Goal: Task Accomplishment & Management: Use online tool/utility

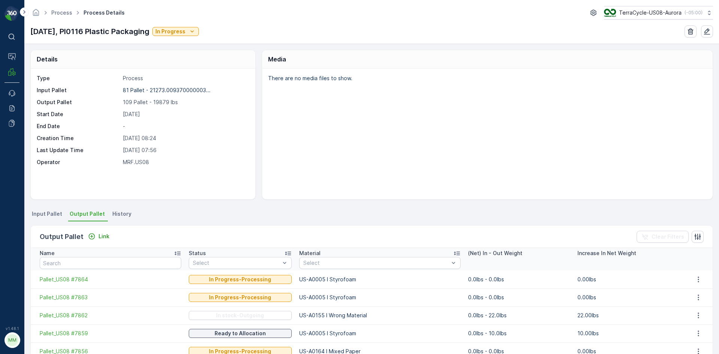
click at [95, 242] on div "Output Pallet Link Clear Filters" at bounding box center [372, 237] width 682 height 22
click at [96, 238] on div "Link" at bounding box center [98, 236] width 21 height 7
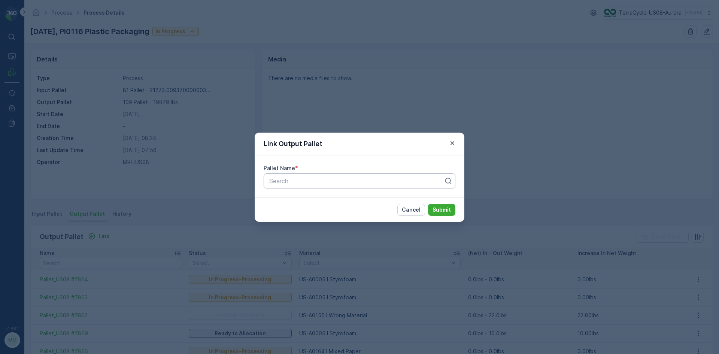
click at [331, 182] on div at bounding box center [357, 181] width 176 height 7
type input "7865"
click at [428, 204] on button "Submit" at bounding box center [441, 210] width 27 height 12
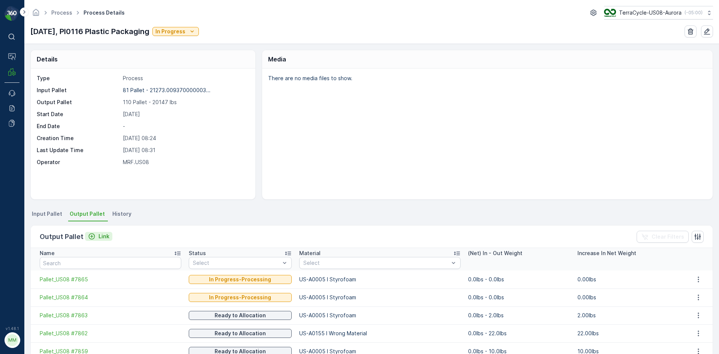
click at [99, 236] on p "Link" at bounding box center [104, 236] width 11 height 7
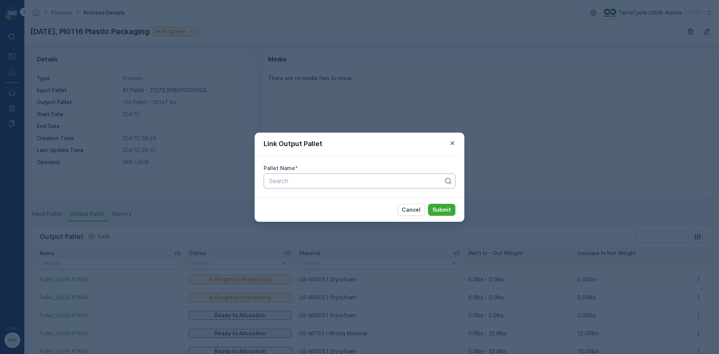
click at [283, 182] on div at bounding box center [357, 181] width 176 height 7
type input "7866"
click at [428, 204] on button "Submit" at bounding box center [441, 210] width 27 height 12
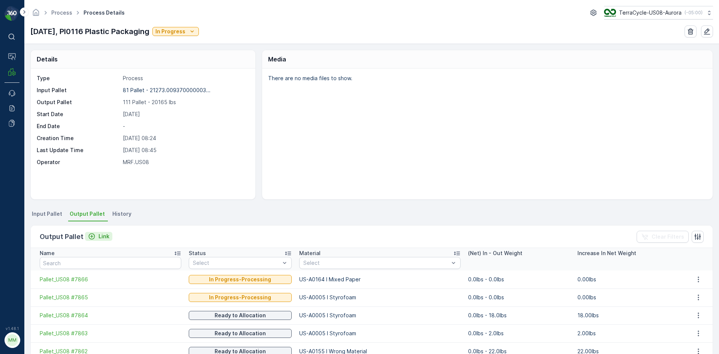
click at [99, 235] on p "Link" at bounding box center [104, 236] width 11 height 7
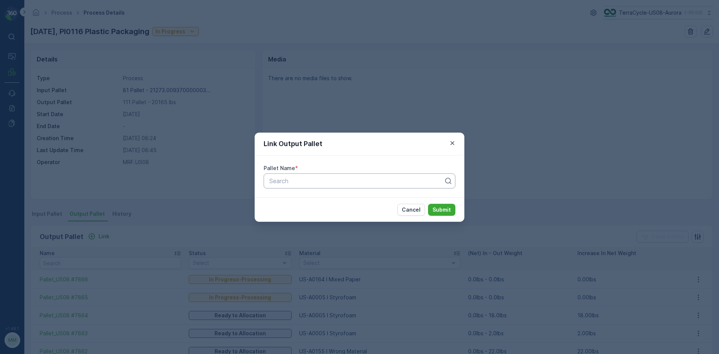
click at [268, 184] on div "Search" at bounding box center [360, 180] width 192 height 15
type input "7868"
click at [428, 204] on button "Submit" at bounding box center [441, 210] width 27 height 12
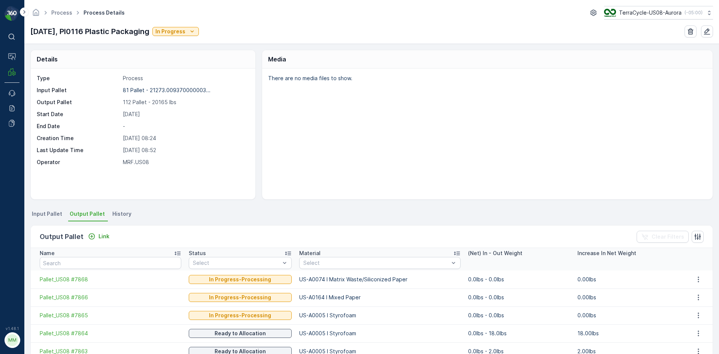
click at [99, 242] on div "Output Pallet Link Clear Filters" at bounding box center [372, 237] width 682 height 22
click at [100, 239] on p "Link" at bounding box center [104, 236] width 11 height 7
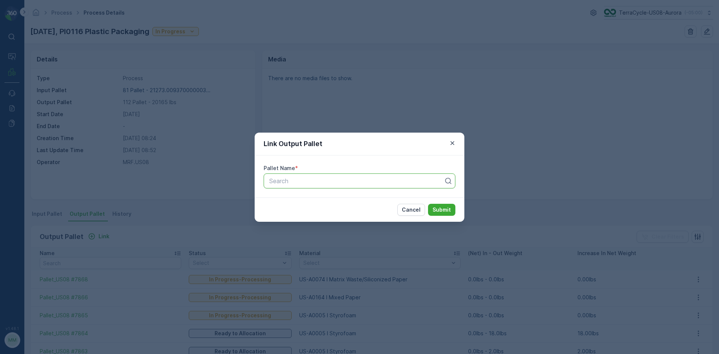
click at [299, 186] on div "Search" at bounding box center [360, 180] width 192 height 15
type input "7869"
click at [428, 204] on button "Submit" at bounding box center [441, 210] width 27 height 12
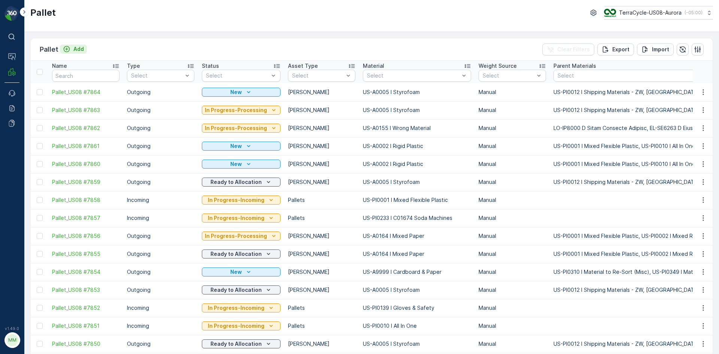
click at [83, 47] on p "Add" at bounding box center [78, 48] width 10 height 7
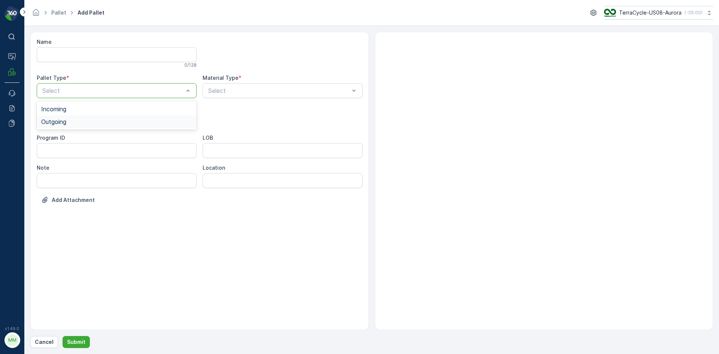
click at [82, 123] on div "Outgoing" at bounding box center [116, 121] width 151 height 7
click at [82, 123] on div at bounding box center [113, 120] width 143 height 7
click at [79, 136] on div "Gaylord" at bounding box center [116, 139] width 151 height 7
click at [261, 95] on div "Select" at bounding box center [283, 90] width 160 height 15
type input "0005"
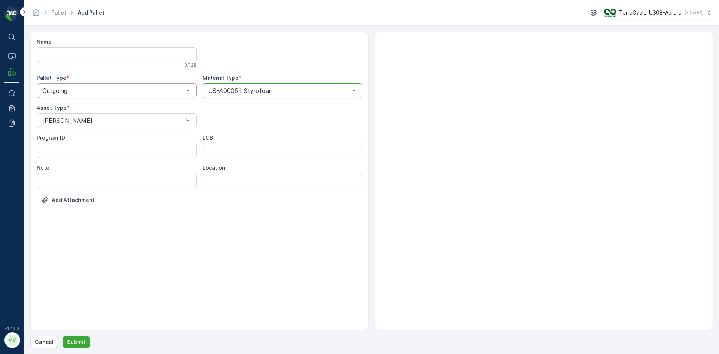
click at [63, 336] on button "Submit" at bounding box center [76, 342] width 27 height 12
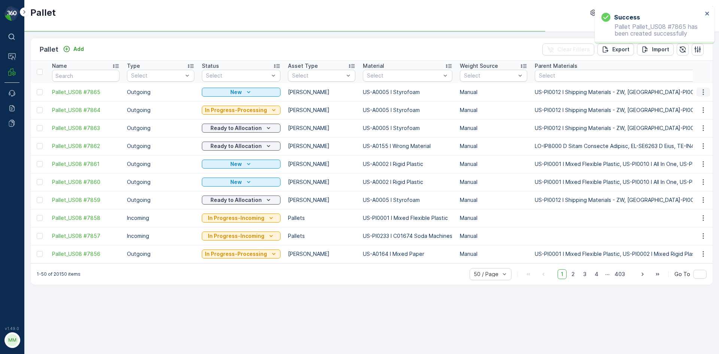
click at [705, 93] on icon "button" at bounding box center [703, 91] width 7 height 7
click at [688, 146] on span "Print QR" at bounding box center [683, 145] width 21 height 7
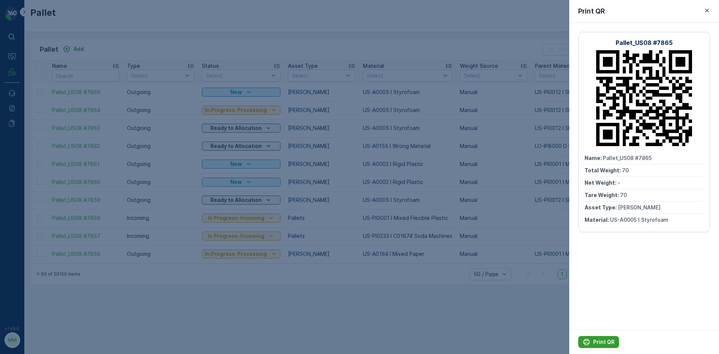
click at [595, 345] on p "Print QR" at bounding box center [603, 341] width 21 height 7
click at [438, 299] on div at bounding box center [359, 177] width 719 height 354
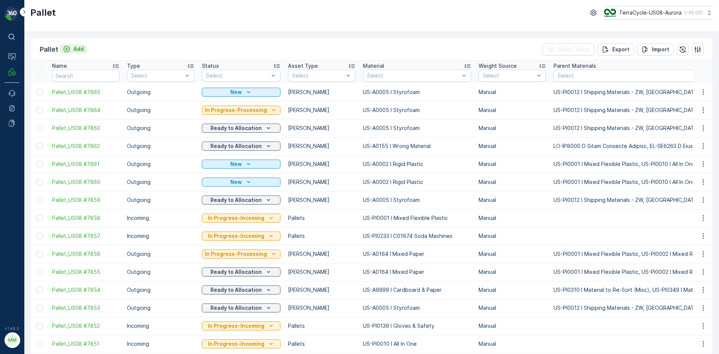
click at [79, 47] on p "Add" at bounding box center [78, 48] width 10 height 7
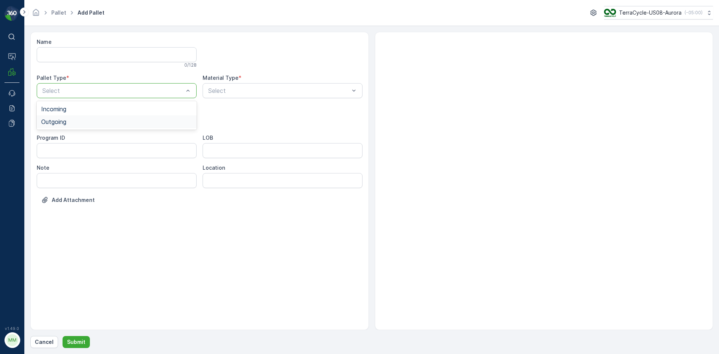
click at [84, 127] on div "Outgoing" at bounding box center [117, 121] width 160 height 13
click at [87, 122] on div at bounding box center [113, 120] width 143 height 7
click at [87, 136] on div "Gaylord" at bounding box center [117, 139] width 160 height 13
click at [260, 89] on div at bounding box center [279, 90] width 143 height 7
type input "0164"
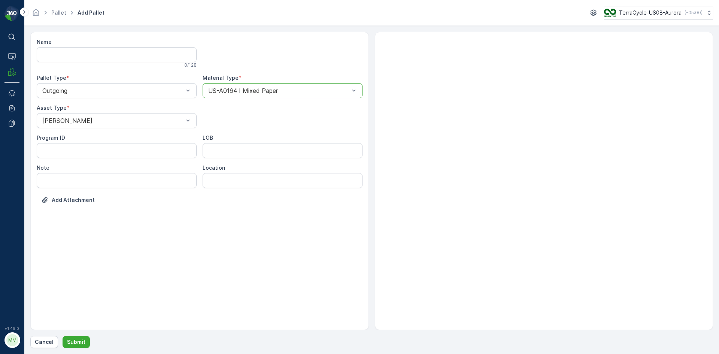
click at [63, 336] on button "Submit" at bounding box center [76, 342] width 27 height 12
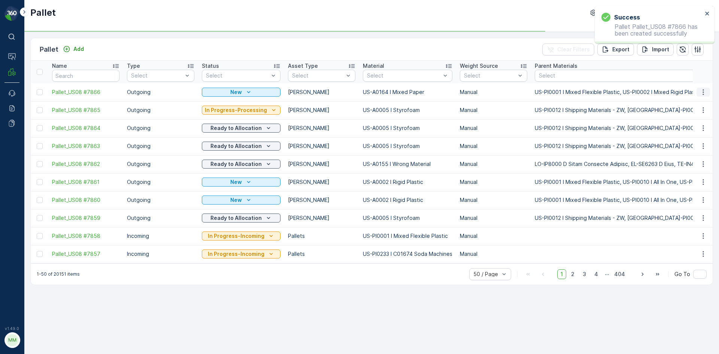
click at [702, 91] on icon "button" at bounding box center [703, 91] width 7 height 7
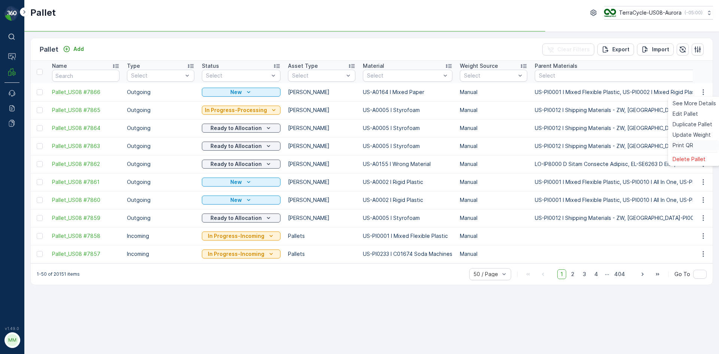
click at [697, 143] on div "Print QR" at bounding box center [694, 145] width 49 height 10
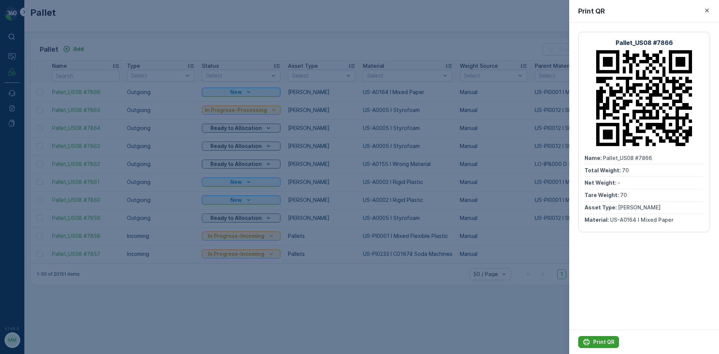
click at [598, 340] on p "Print QR" at bounding box center [603, 341] width 21 height 7
click at [428, 304] on div at bounding box center [359, 177] width 719 height 354
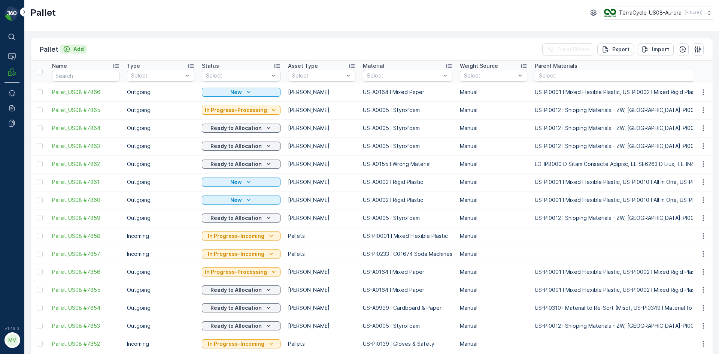
click at [76, 47] on p "Add" at bounding box center [78, 48] width 10 height 7
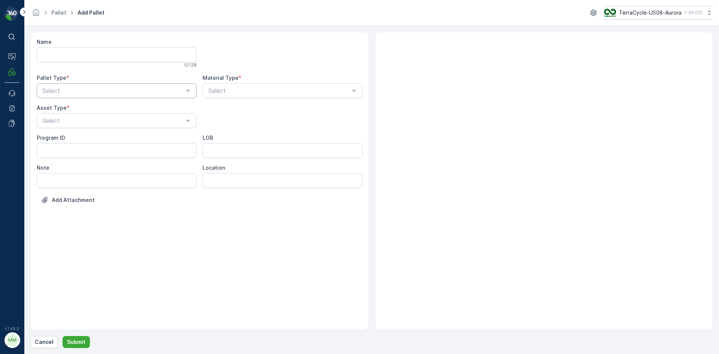
click at [120, 88] on div at bounding box center [113, 90] width 143 height 7
click at [96, 122] on div "Outgoing" at bounding box center [116, 121] width 151 height 7
click at [97, 121] on div at bounding box center [113, 120] width 143 height 7
click at [89, 140] on div "Gaylord" at bounding box center [116, 139] width 151 height 7
click at [247, 92] on div at bounding box center [279, 90] width 143 height 7
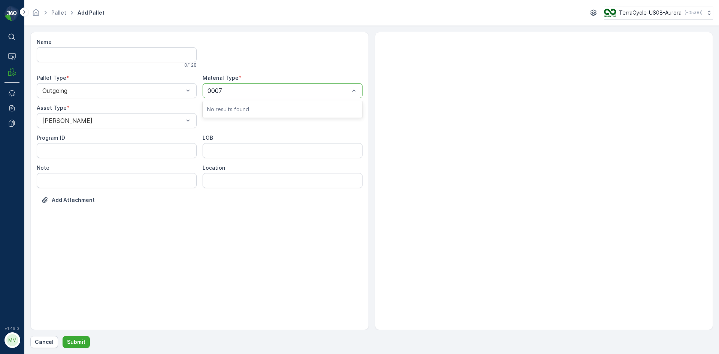
type input "0007"
type input "0158"
click at [63, 336] on button "Submit" at bounding box center [76, 342] width 27 height 12
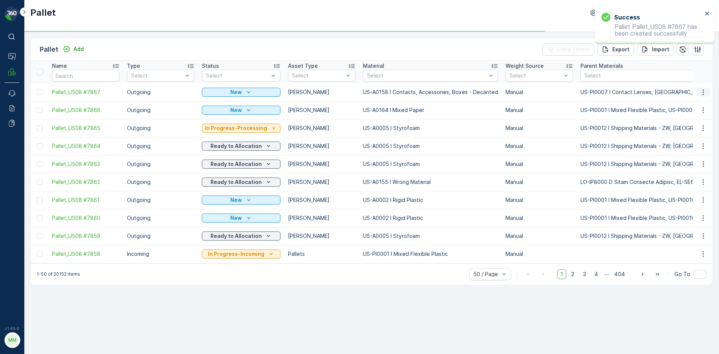
click at [706, 93] on icon "button" at bounding box center [703, 91] width 7 height 7
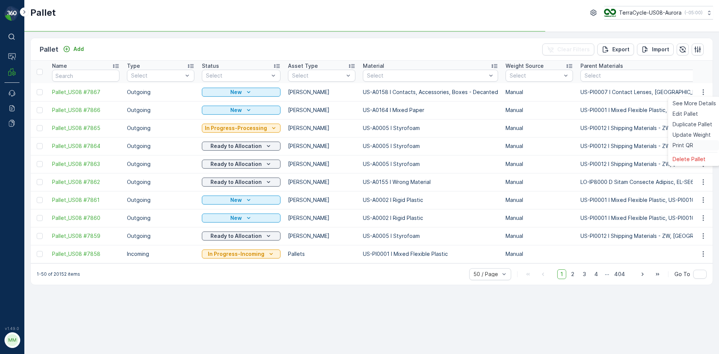
click at [685, 146] on span "Print QR" at bounding box center [683, 145] width 21 height 7
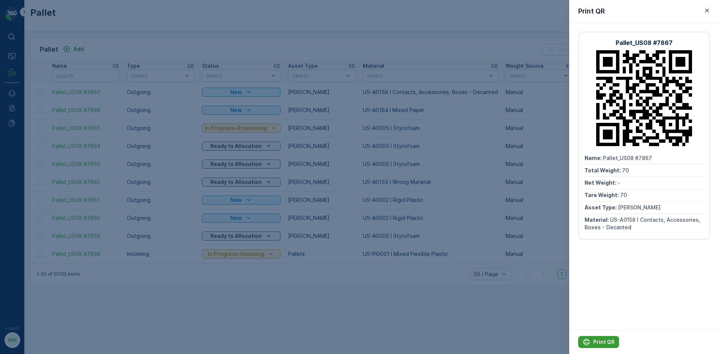
click at [607, 346] on button "Print QR" at bounding box center [599, 342] width 41 height 12
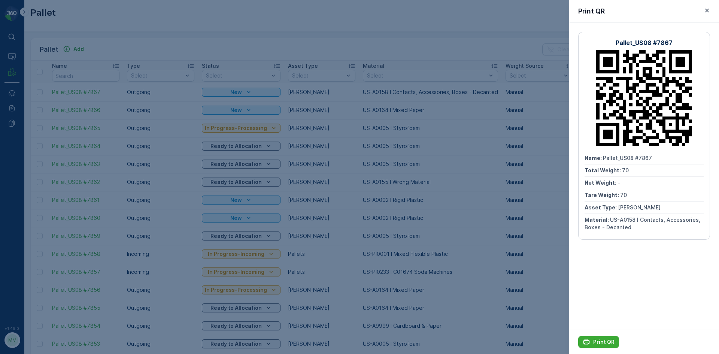
click at [266, 39] on div at bounding box center [359, 177] width 719 height 354
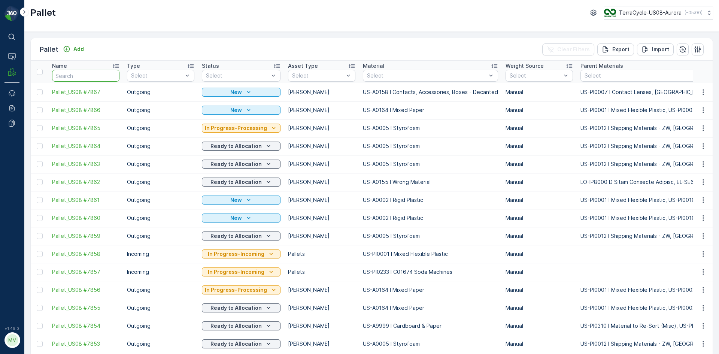
click at [113, 72] on input "text" at bounding box center [85, 76] width 67 height 12
click at [84, 50] on button "Add" at bounding box center [73, 49] width 27 height 9
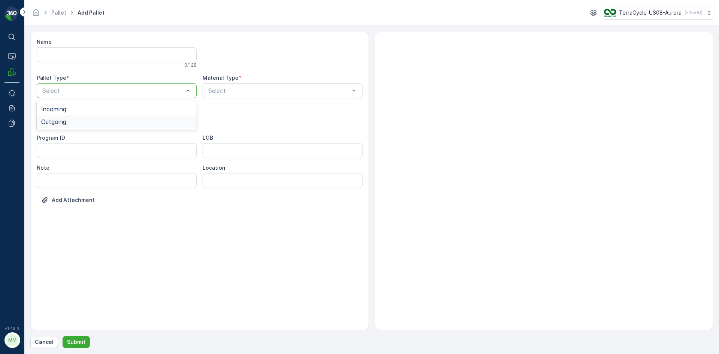
click at [91, 119] on div "Outgoing" at bounding box center [116, 121] width 151 height 7
click at [89, 120] on div at bounding box center [113, 120] width 143 height 7
click at [81, 135] on div "Gaylord" at bounding box center [117, 139] width 160 height 13
click at [245, 82] on div "Material Type * Select" at bounding box center [283, 86] width 160 height 24
click at [246, 88] on div at bounding box center [279, 90] width 143 height 7
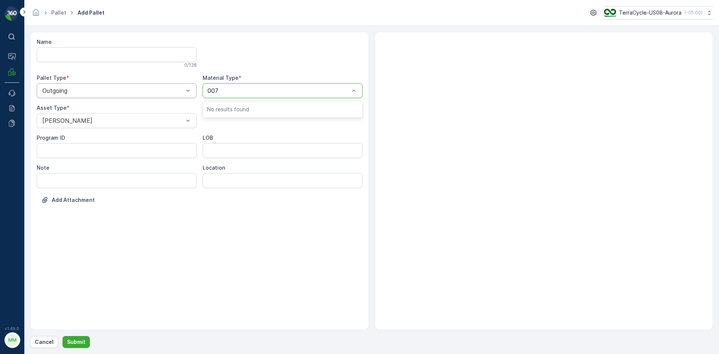
type input "0074"
click at [63, 336] on button "Submit" at bounding box center [76, 342] width 27 height 12
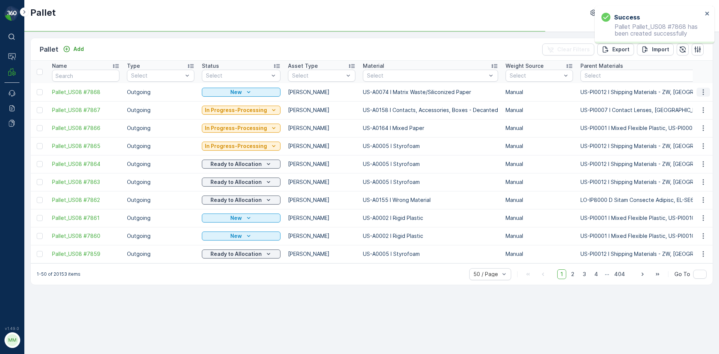
click at [705, 93] on icon "button" at bounding box center [703, 91] width 7 height 7
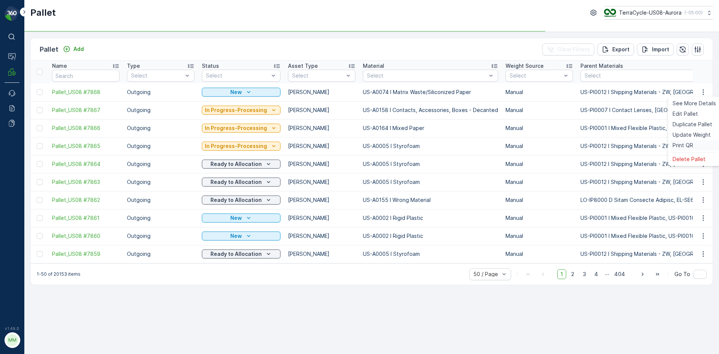
click at [690, 144] on span "Print QR" at bounding box center [683, 145] width 21 height 7
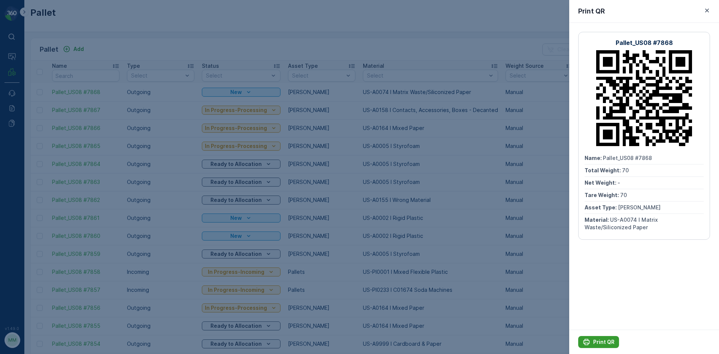
click at [603, 342] on p "Print QR" at bounding box center [603, 341] width 21 height 7
click at [364, 96] on div at bounding box center [359, 177] width 719 height 354
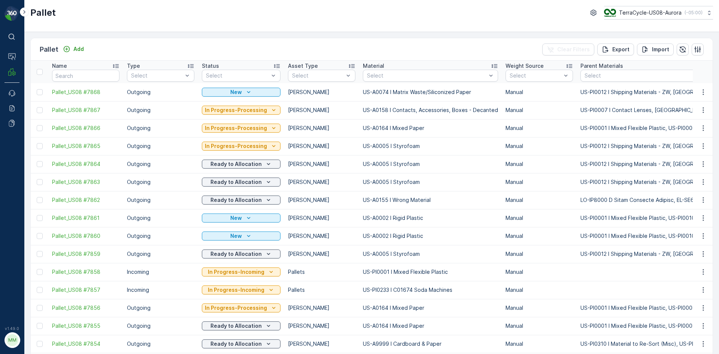
click at [88, 51] on div "Pallet Add Clear Filters Export Import" at bounding box center [372, 49] width 682 height 22
click at [80, 50] on p "Add" at bounding box center [78, 48] width 10 height 7
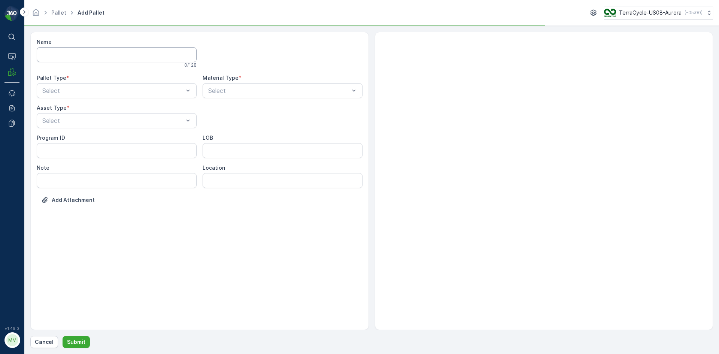
click at [90, 59] on input "Name" at bounding box center [117, 54] width 160 height 15
click at [88, 90] on div at bounding box center [113, 90] width 143 height 7
click at [87, 121] on div "Outgoing" at bounding box center [116, 121] width 151 height 7
click at [87, 126] on div "Select" at bounding box center [117, 120] width 160 height 15
click at [86, 138] on div "Gaylord" at bounding box center [116, 139] width 151 height 7
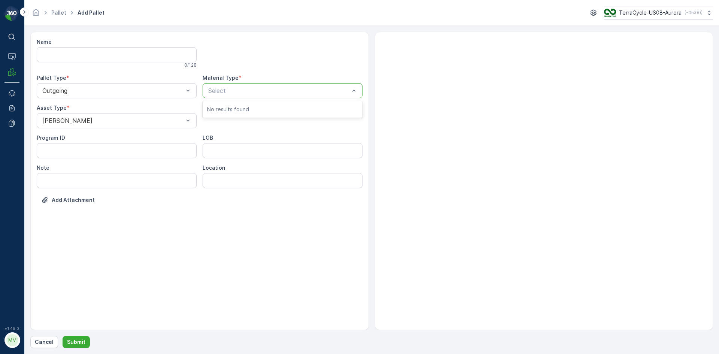
click at [237, 93] on div at bounding box center [279, 90] width 143 height 7
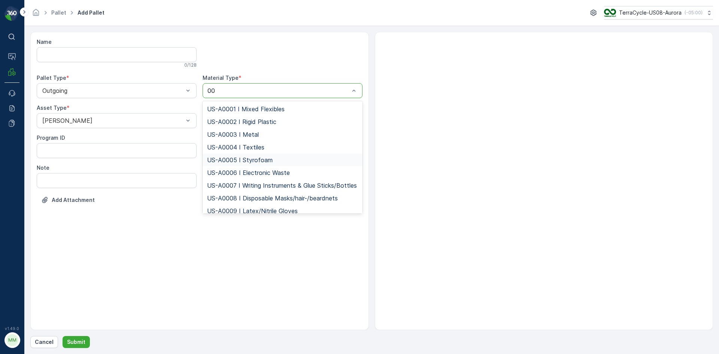
type input "0"
type input "0074"
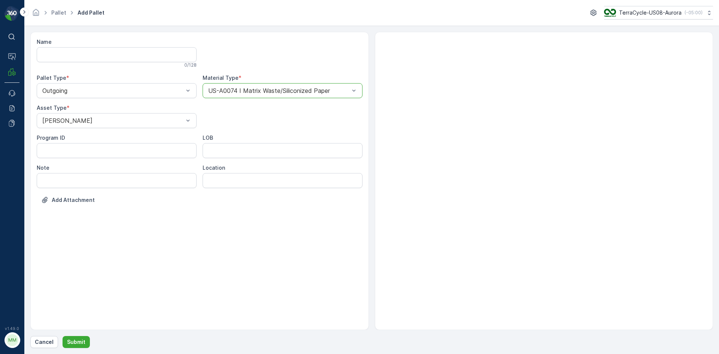
click at [63, 336] on button "Submit" at bounding box center [76, 342] width 27 height 12
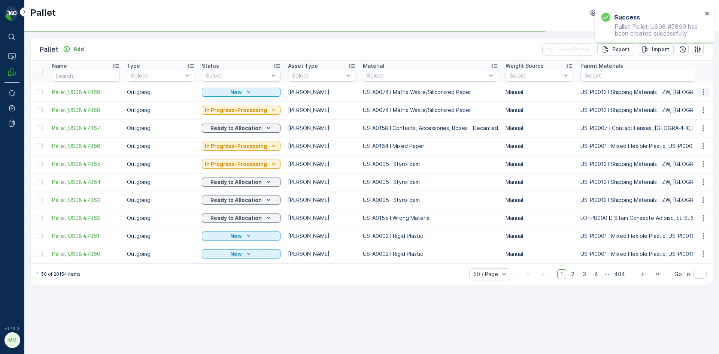
click at [701, 91] on icon "button" at bounding box center [703, 91] width 7 height 7
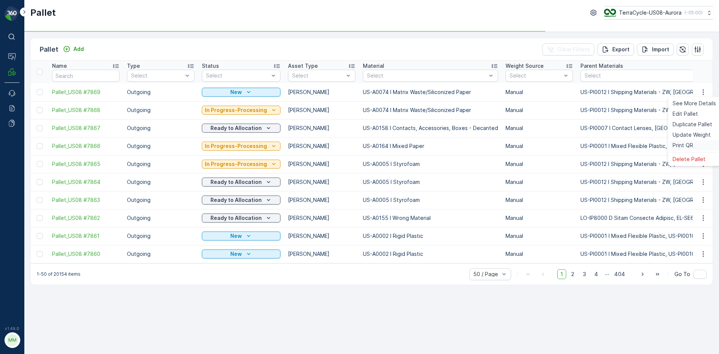
click at [694, 146] on div "Print QR" at bounding box center [694, 145] width 49 height 10
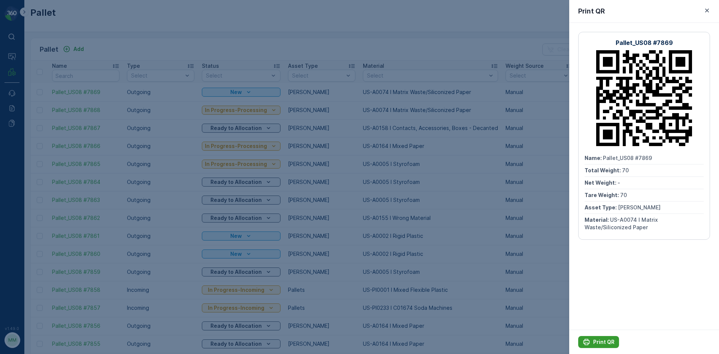
click at [611, 341] on p "Print QR" at bounding box center [603, 341] width 21 height 7
click at [300, 13] on div at bounding box center [359, 177] width 719 height 354
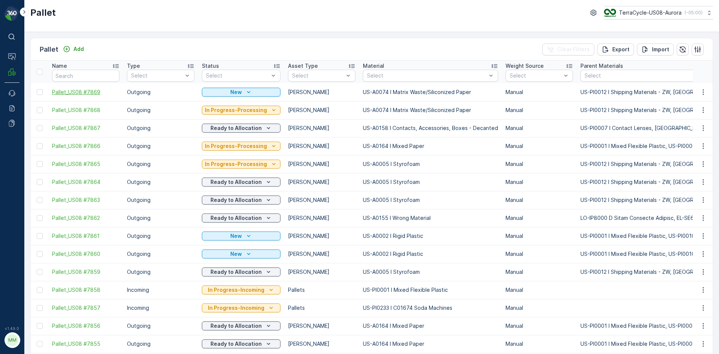
click at [87, 93] on span "Pallet_US08 #7869" at bounding box center [85, 91] width 67 height 7
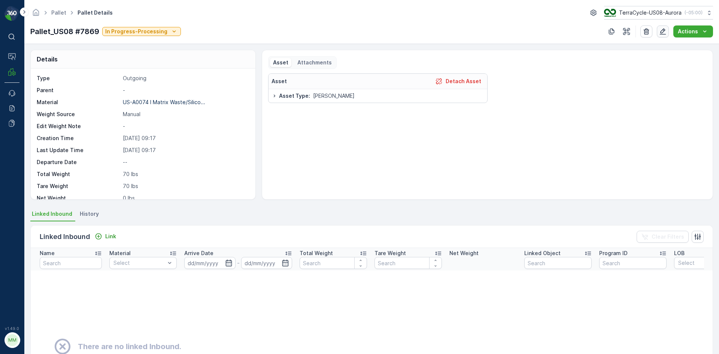
click at [662, 33] on icon "button" at bounding box center [663, 31] width 6 height 6
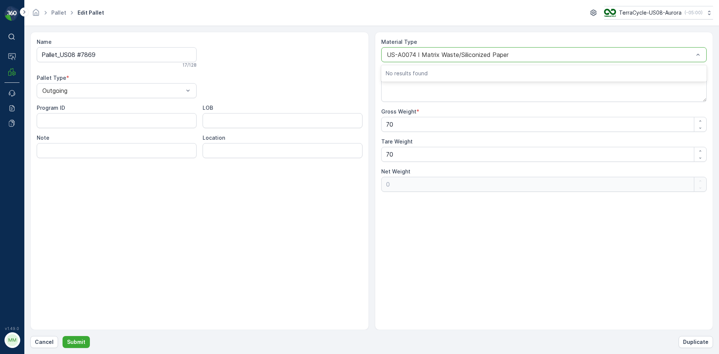
click at [462, 60] on div "US-A0074 I Matrix Waste/Siliconized Paper" at bounding box center [544, 54] width 326 height 15
type input "0005"
click at [63, 336] on button "Submit" at bounding box center [76, 342] width 27 height 12
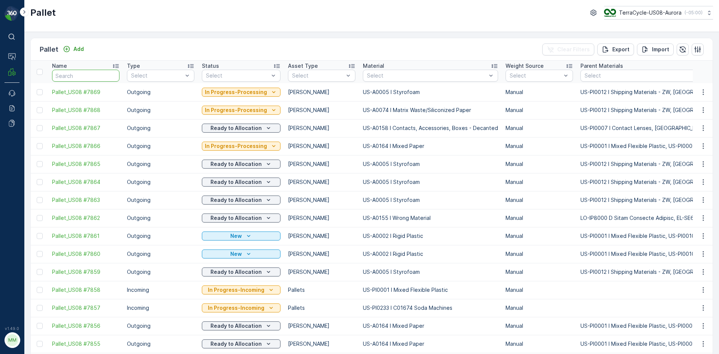
click at [94, 75] on input "text" at bounding box center [85, 76] width 67 height 12
type input "2773"
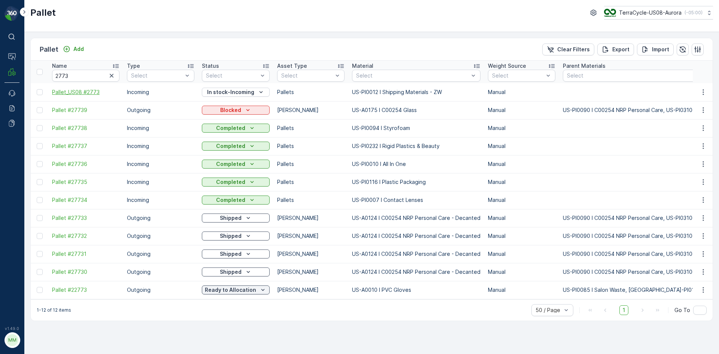
click at [73, 91] on span "Pallet_US08 #2773" at bounding box center [85, 91] width 67 height 7
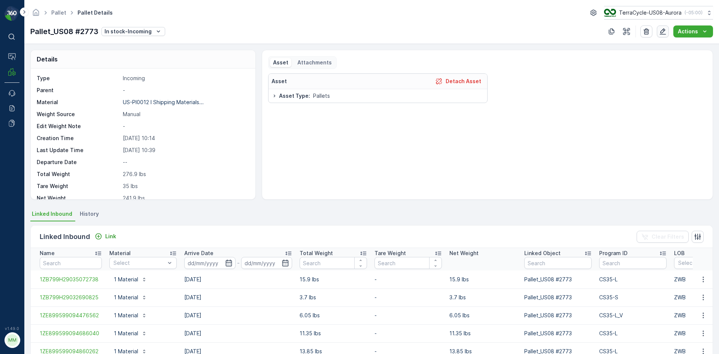
click at [664, 32] on icon "button" at bounding box center [663, 31] width 6 height 6
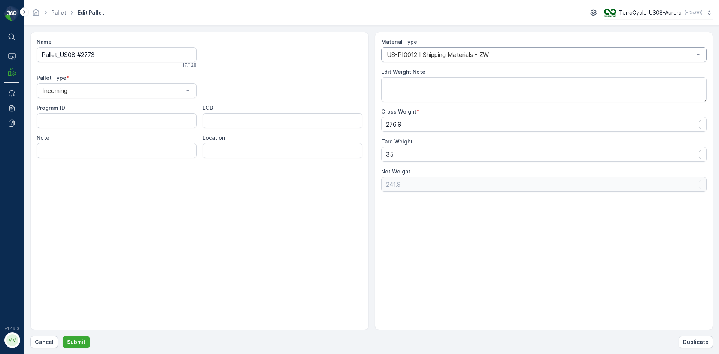
click at [528, 55] on div at bounding box center [540, 54] width 309 height 7
type input "0116"
click at [63, 336] on button "Submit" at bounding box center [76, 342] width 27 height 12
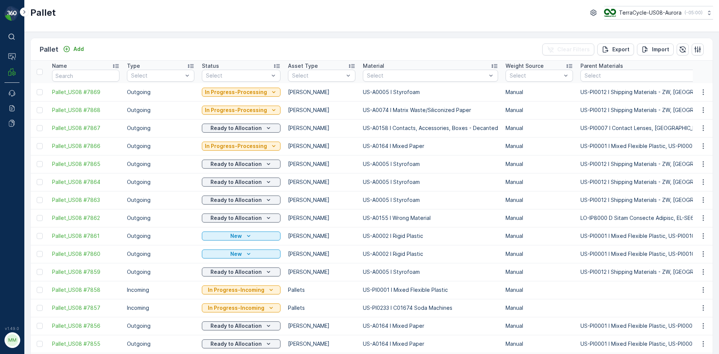
click at [88, 47] on div "Pallet Add Clear Filters Export Import" at bounding box center [372, 49] width 682 height 22
click at [87, 45] on div "Pallet Add Clear Filters Export Import" at bounding box center [372, 49] width 682 height 22
click at [80, 48] on p "Add" at bounding box center [78, 48] width 10 height 7
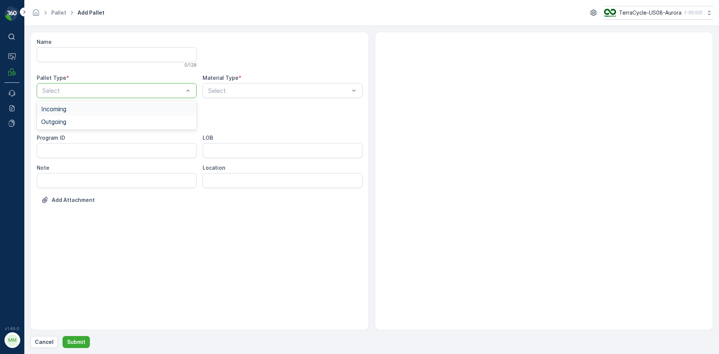
click at [93, 93] on div at bounding box center [113, 90] width 143 height 7
click at [85, 124] on div "Outgoing" at bounding box center [116, 121] width 151 height 7
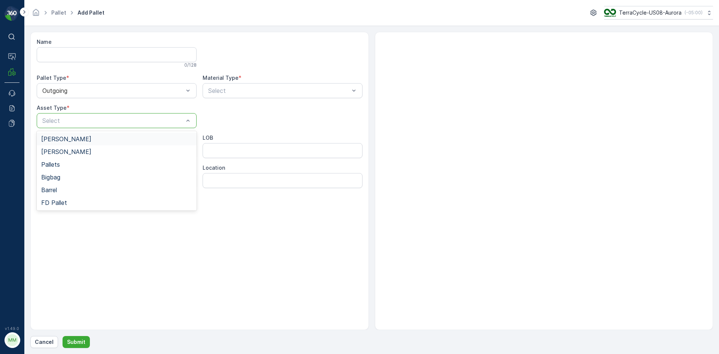
click at [88, 138] on div "Gaylord" at bounding box center [116, 139] width 151 height 7
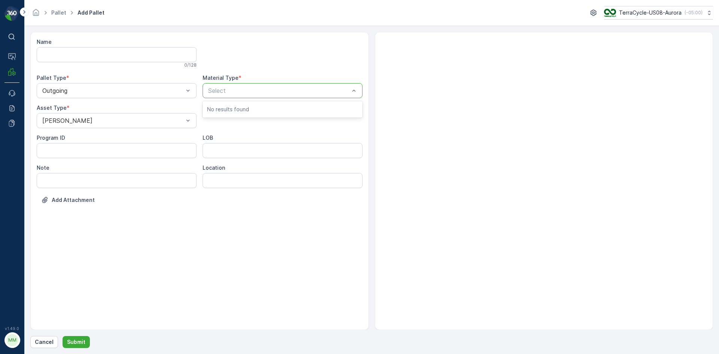
click at [239, 92] on div at bounding box center [279, 90] width 143 height 7
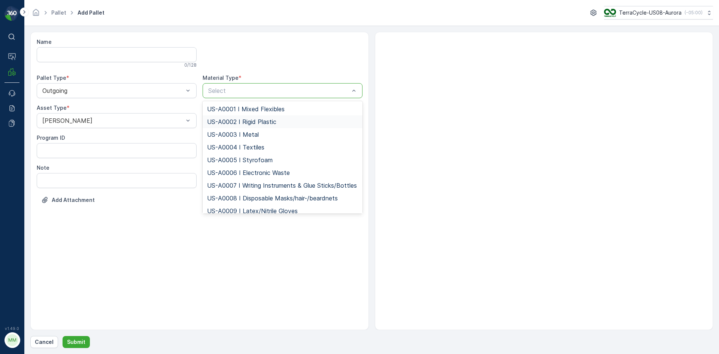
click at [237, 122] on span "US-A0002 I Rigid Plastic" at bounding box center [241, 121] width 69 height 7
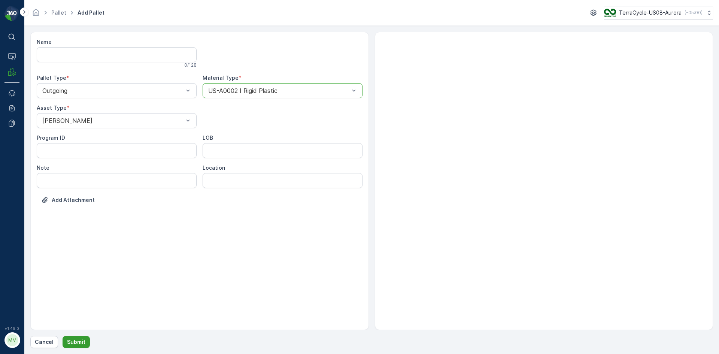
click at [82, 343] on p "Submit" at bounding box center [76, 341] width 18 height 7
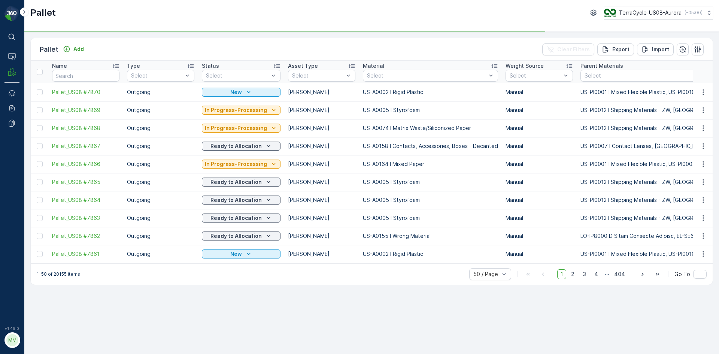
click at [87, 52] on div "Pallet Add Clear Filters Export Import" at bounding box center [372, 49] width 682 height 22
click at [78, 51] on p "Add" at bounding box center [78, 48] width 10 height 7
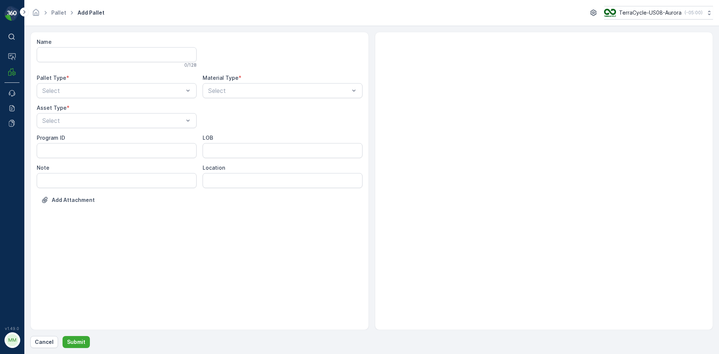
click at [95, 79] on div "Pallet Type *" at bounding box center [117, 77] width 160 height 7
click at [94, 91] on div at bounding box center [113, 90] width 143 height 7
click at [81, 123] on div "Outgoing" at bounding box center [116, 121] width 151 height 7
click at [82, 118] on div at bounding box center [113, 120] width 143 height 7
click at [80, 136] on div "Gaylord" at bounding box center [116, 139] width 151 height 7
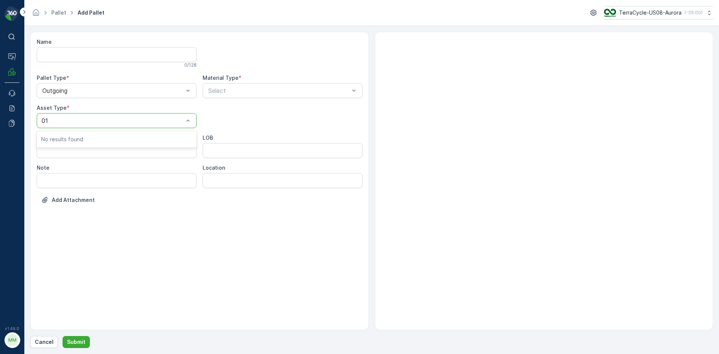
type input "0"
click at [262, 95] on div "Select" at bounding box center [283, 90] width 160 height 15
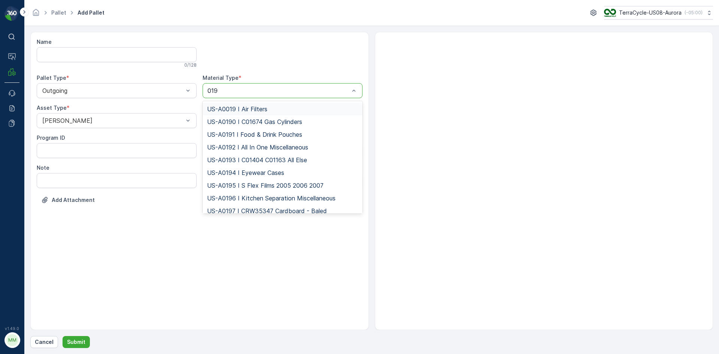
type input "0192"
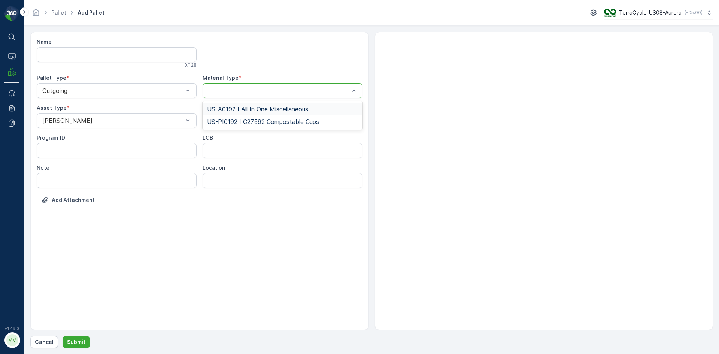
click at [63, 336] on button "Submit" at bounding box center [76, 342] width 27 height 12
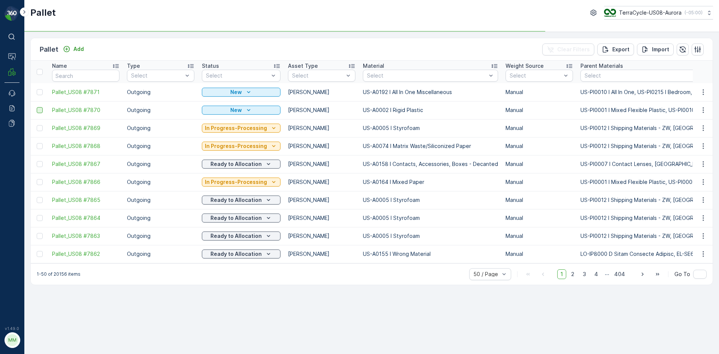
click at [42, 109] on div at bounding box center [40, 110] width 6 height 6
click at [37, 107] on input "checkbox" at bounding box center [37, 107] width 0 height 0
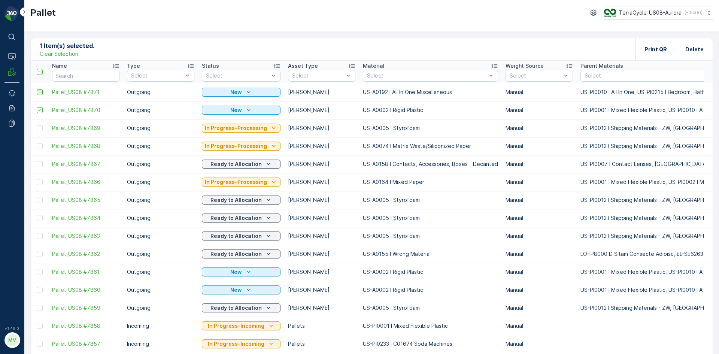
click at [39, 92] on div at bounding box center [40, 92] width 6 height 6
click at [37, 89] on input "checkbox" at bounding box center [37, 89] width 0 height 0
click at [650, 51] on p "Print QR" at bounding box center [656, 49] width 22 height 7
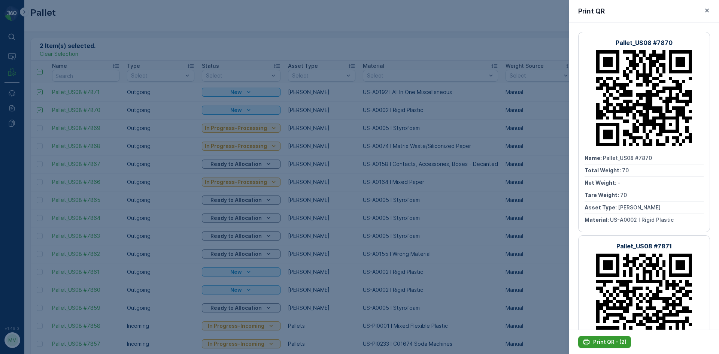
click at [608, 345] on p "Print QR - (2)" at bounding box center [609, 341] width 33 height 7
click at [475, 196] on div at bounding box center [359, 177] width 719 height 354
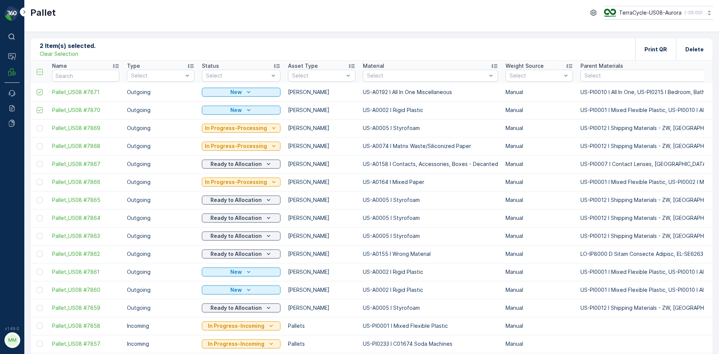
click at [72, 53] on p "Clear Selection" at bounding box center [59, 53] width 39 height 7
click at [73, 46] on p "Add" at bounding box center [78, 48] width 10 height 7
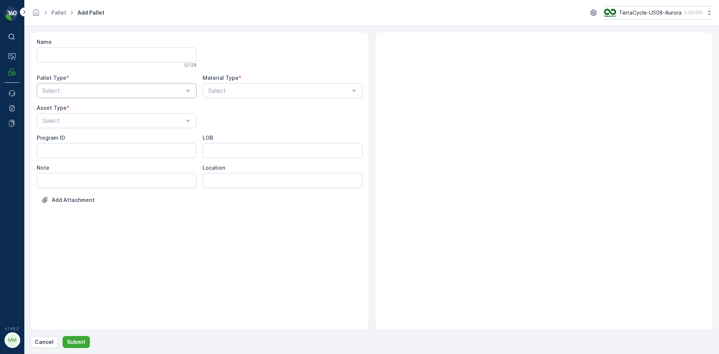
click at [124, 92] on div at bounding box center [113, 90] width 143 height 7
click at [111, 125] on div "Outgoing" at bounding box center [117, 121] width 160 height 13
click at [114, 118] on div at bounding box center [113, 120] width 143 height 7
click at [109, 136] on div "Gaylord" at bounding box center [116, 139] width 151 height 7
click at [235, 93] on div at bounding box center [279, 90] width 143 height 7
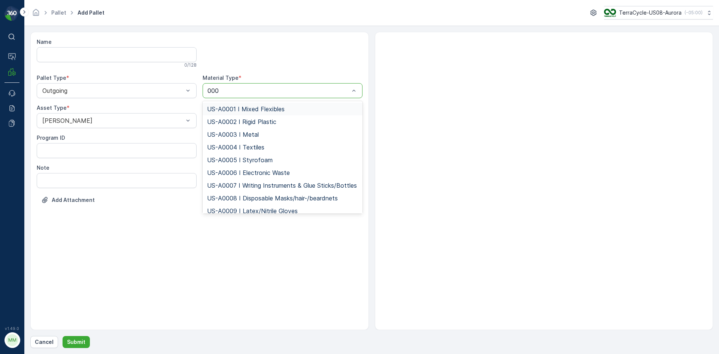
type input "0003"
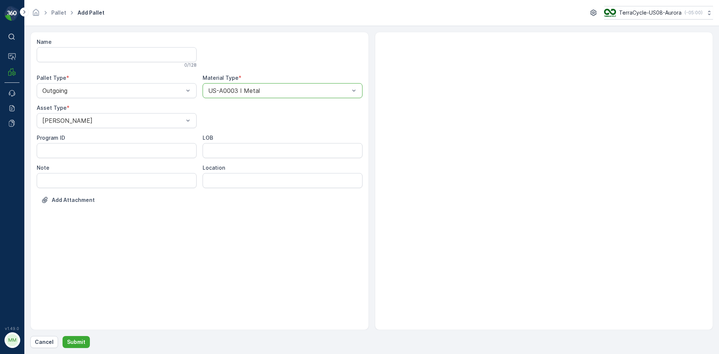
click at [63, 336] on button "Submit" at bounding box center [76, 342] width 27 height 12
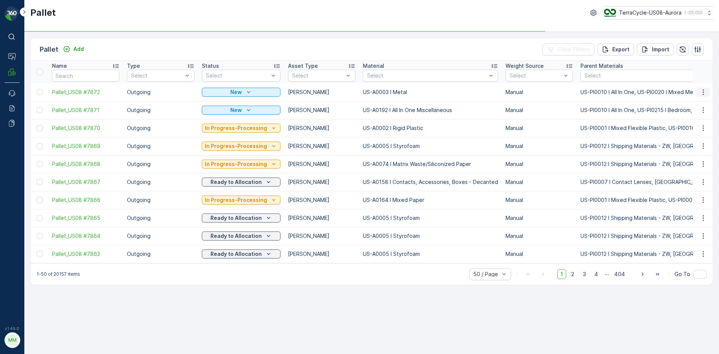
click at [701, 91] on icon "button" at bounding box center [703, 91] width 7 height 7
click at [680, 147] on span "Print QR" at bounding box center [683, 145] width 21 height 7
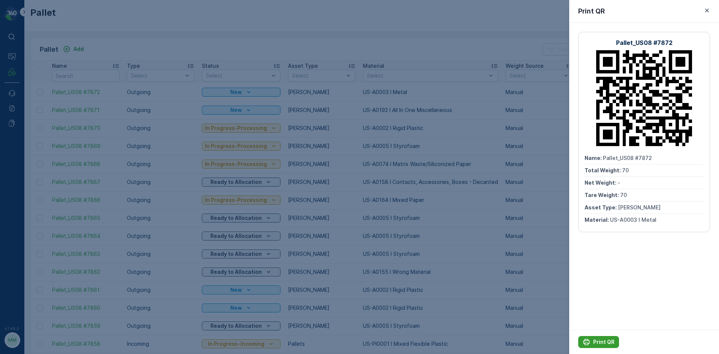
click at [605, 342] on p "Print QR" at bounding box center [603, 341] width 21 height 7
click at [258, 32] on div at bounding box center [359, 177] width 719 height 354
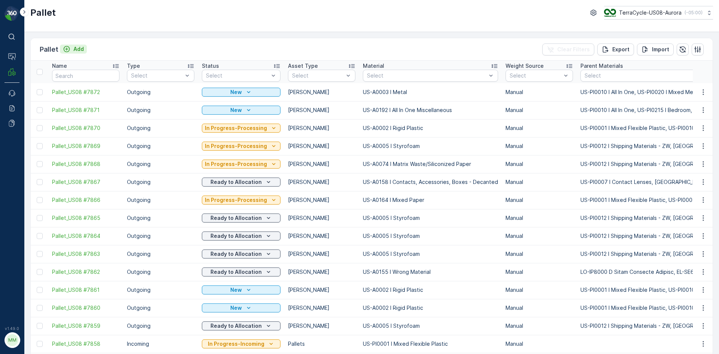
click at [76, 49] on p "Add" at bounding box center [78, 48] width 10 height 7
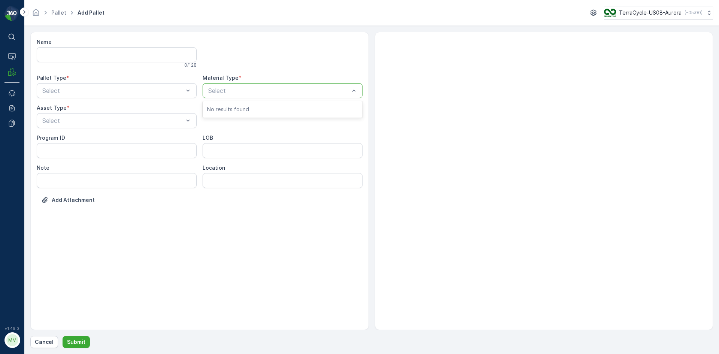
click at [214, 96] on div "Select" at bounding box center [283, 90] width 160 height 15
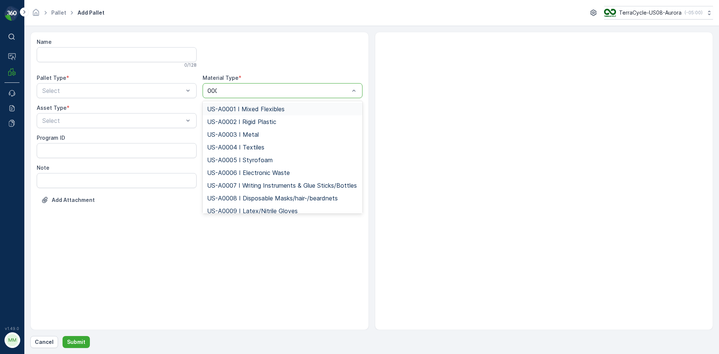
type input "0003"
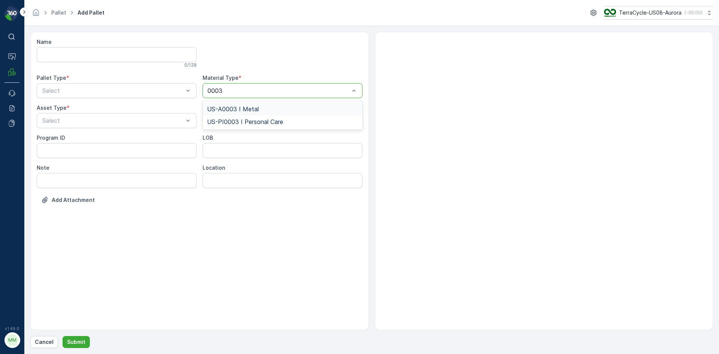
click at [247, 112] on span "US-A0003 I Metal" at bounding box center [233, 109] width 52 height 7
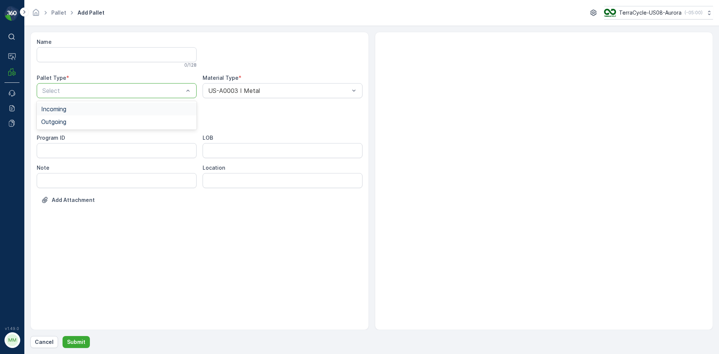
click at [171, 97] on div "Select" at bounding box center [117, 90] width 160 height 15
click at [164, 119] on div "Outgoing" at bounding box center [116, 121] width 151 height 7
click at [164, 119] on div at bounding box center [113, 120] width 143 height 7
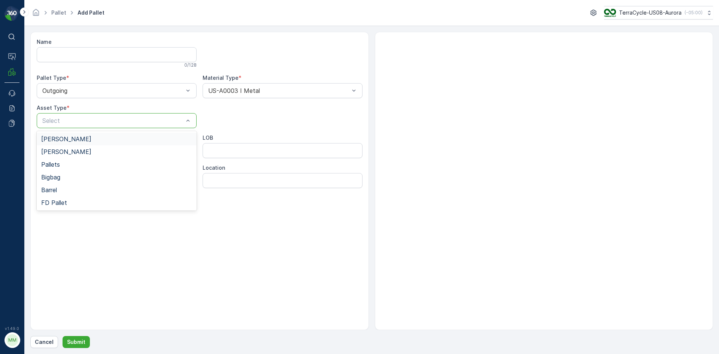
click at [151, 139] on div "Gaylord" at bounding box center [116, 139] width 151 height 7
click at [78, 340] on p "Submit" at bounding box center [76, 341] width 18 height 7
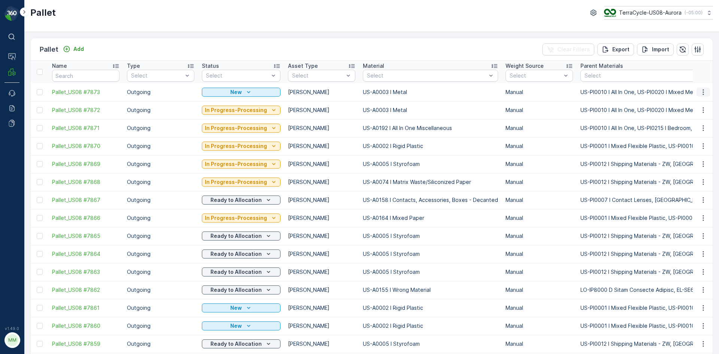
click at [703, 92] on icon "button" at bounding box center [703, 92] width 1 height 6
click at [697, 147] on div "Print QR" at bounding box center [694, 145] width 49 height 10
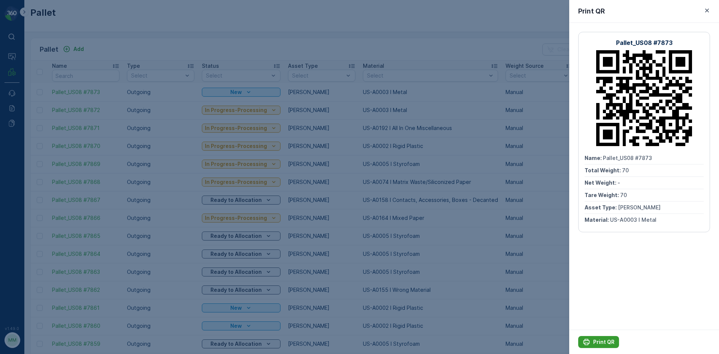
click at [606, 338] on button "Print QR" at bounding box center [599, 342] width 41 height 12
click at [541, 207] on div at bounding box center [359, 177] width 719 height 354
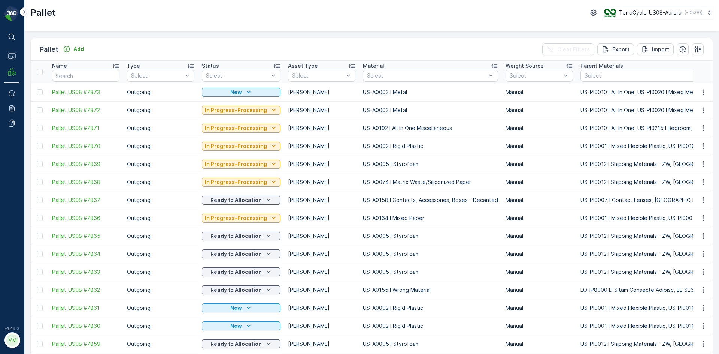
click at [374, 34] on div "Pallet Add Clear Filters Export Import Name Type Select Status Select Asset Typ…" at bounding box center [371, 193] width 695 height 322
click at [84, 49] on button "Add" at bounding box center [73, 49] width 27 height 9
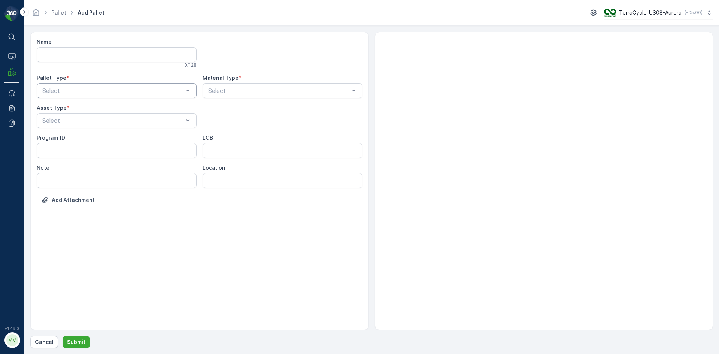
click at [130, 93] on div at bounding box center [113, 90] width 143 height 7
click at [125, 122] on div "Outgoing" at bounding box center [116, 121] width 151 height 7
click at [124, 122] on div at bounding box center [113, 120] width 143 height 7
click at [106, 142] on div "Gaylord" at bounding box center [116, 139] width 151 height 7
type input "0171"
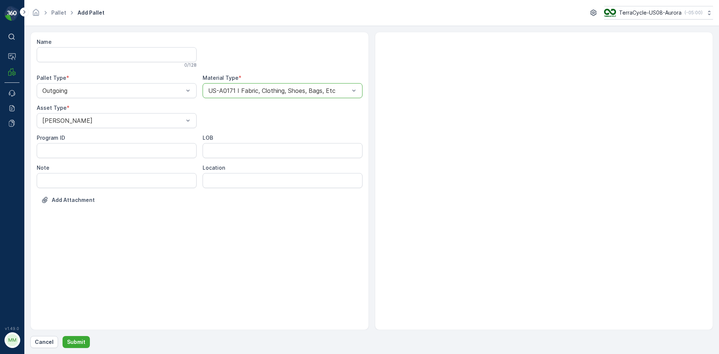
click at [63, 336] on button "Submit" at bounding box center [76, 342] width 27 height 12
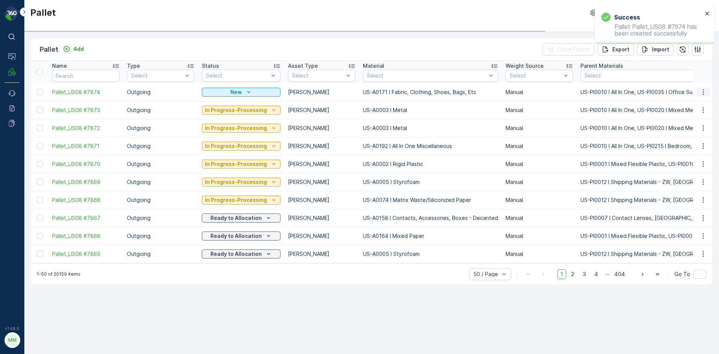
click at [704, 93] on icon "button" at bounding box center [703, 92] width 1 height 6
click at [686, 147] on span "Print QR" at bounding box center [683, 145] width 21 height 7
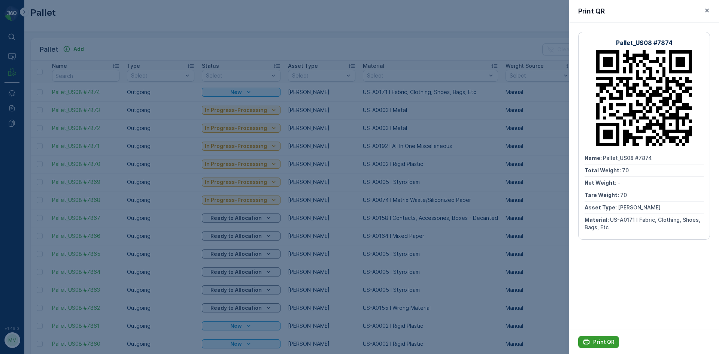
click at [597, 342] on p "Print QR" at bounding box center [603, 341] width 21 height 7
drag, startPoint x: 597, startPoint y: 342, endPoint x: 535, endPoint y: 166, distance: 186.6
click at [535, 166] on div at bounding box center [359, 177] width 719 height 354
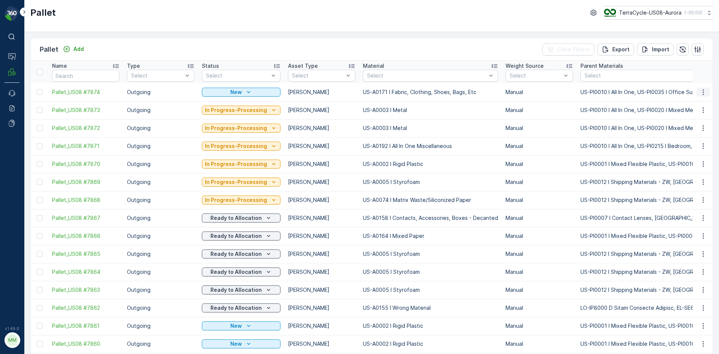
click at [700, 94] on icon "button" at bounding box center [703, 91] width 7 height 7
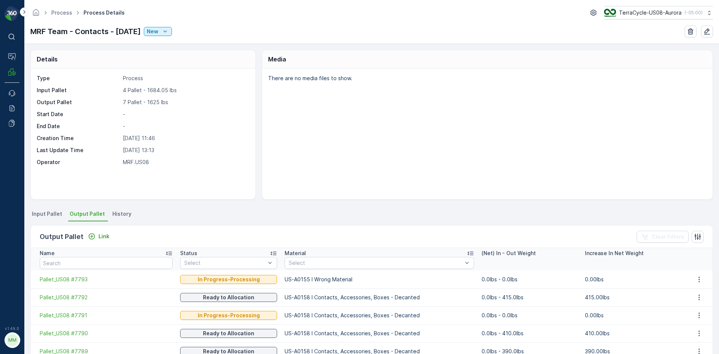
scroll to position [37, 0]
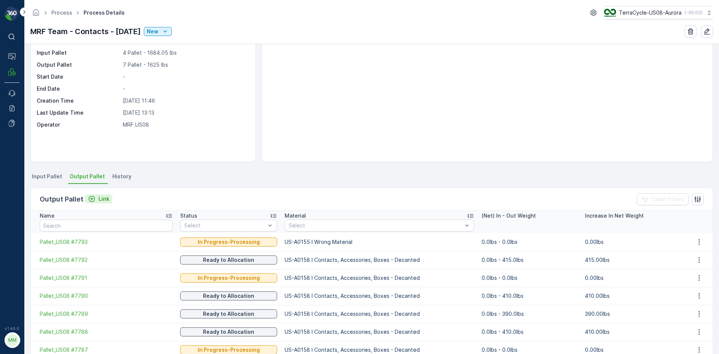
click at [92, 200] on icon "Link" at bounding box center [91, 198] width 7 height 7
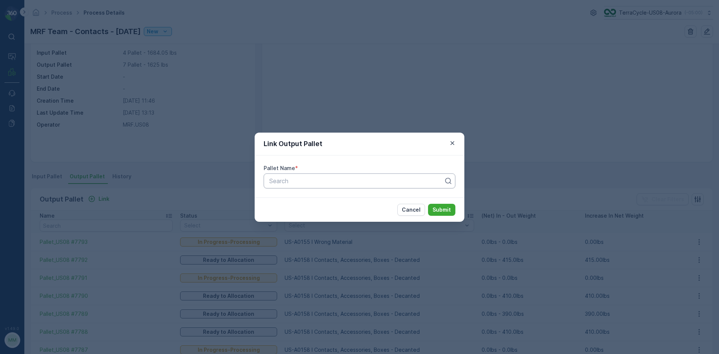
click at [326, 179] on div at bounding box center [357, 181] width 176 height 7
type input "7867"
click at [428, 204] on button "Submit" at bounding box center [441, 210] width 27 height 12
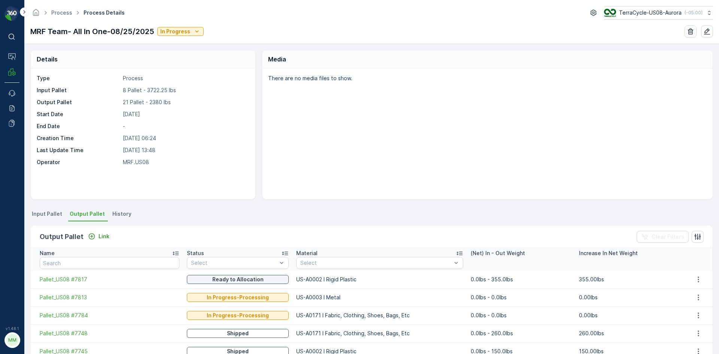
click at [94, 232] on div "Output Pallet Link" at bounding box center [76, 237] width 73 height 10
click at [99, 233] on p "Link" at bounding box center [104, 236] width 11 height 7
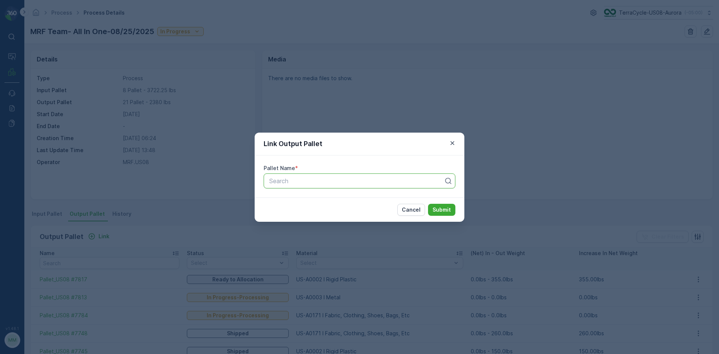
click at [280, 180] on div at bounding box center [357, 181] width 176 height 7
type input "7870"
click at [428, 204] on button "Submit" at bounding box center [441, 210] width 27 height 12
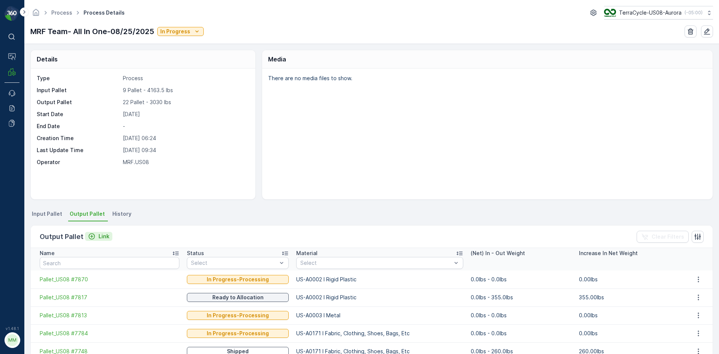
click at [103, 233] on p "Link" at bounding box center [104, 236] width 11 height 7
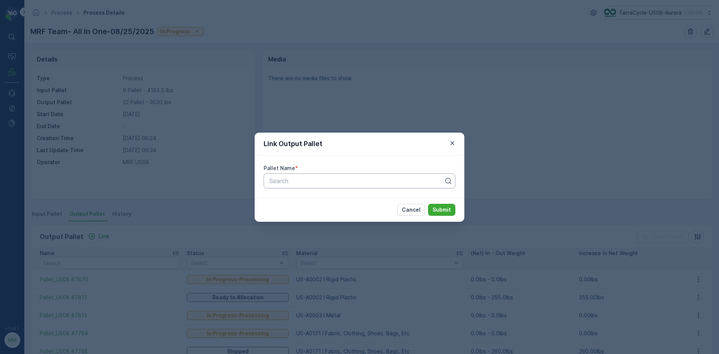
click at [327, 183] on div at bounding box center [357, 181] width 176 height 7
type input "7871"
click at [428, 204] on button "Submit" at bounding box center [441, 210] width 27 height 12
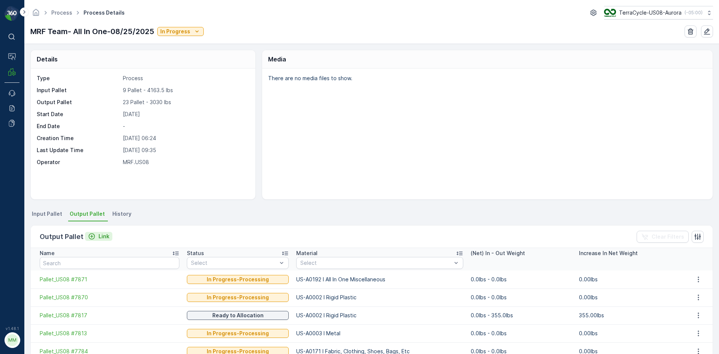
click at [103, 239] on p "Link" at bounding box center [104, 236] width 11 height 7
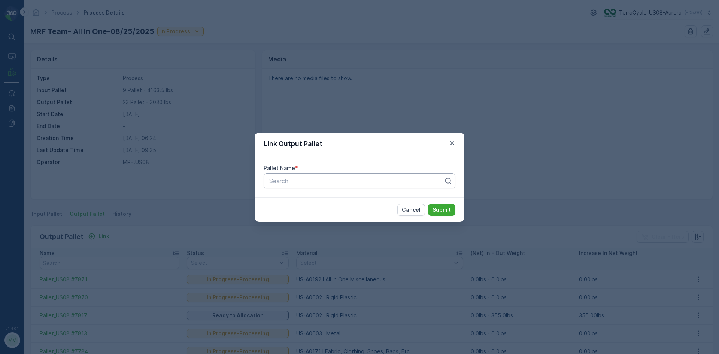
click at [277, 182] on div at bounding box center [357, 181] width 176 height 7
type input "7872"
click at [428, 204] on button "Submit" at bounding box center [441, 210] width 27 height 12
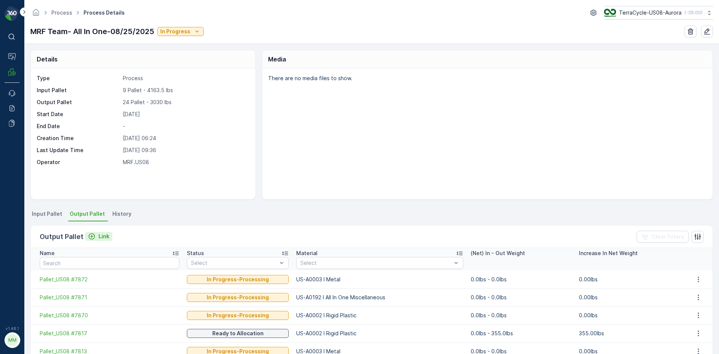
click at [94, 235] on div "Link" at bounding box center [98, 236] width 21 height 7
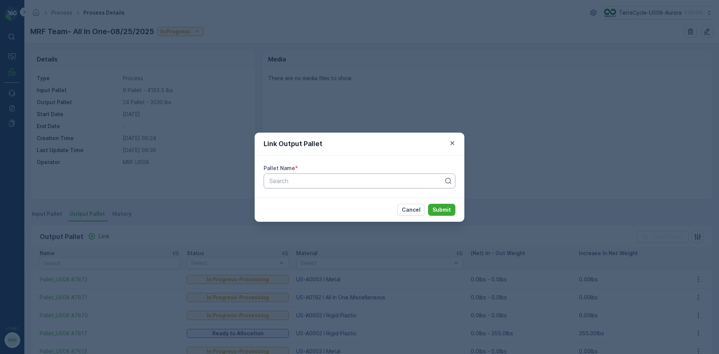
click at [370, 179] on div at bounding box center [357, 181] width 176 height 7
type input "7873"
click at [428, 204] on button "Submit" at bounding box center [441, 210] width 27 height 12
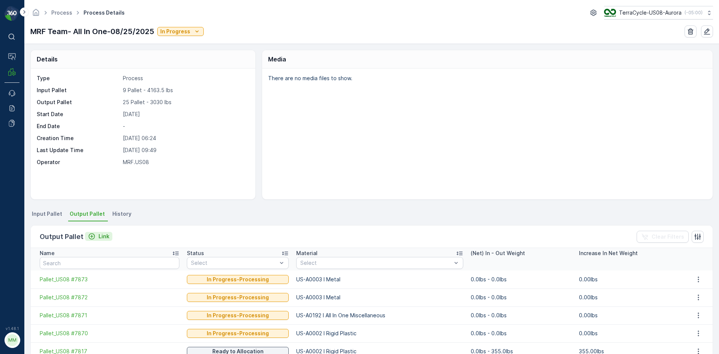
click at [102, 239] on p "Link" at bounding box center [104, 236] width 11 height 7
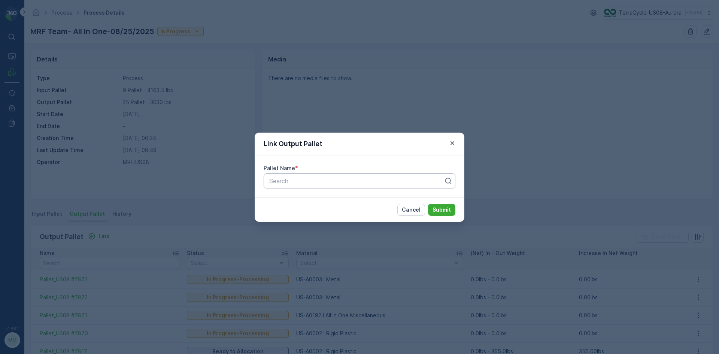
click at [335, 181] on div at bounding box center [357, 181] width 176 height 7
type input "7873"
click at [428, 204] on button "Submit" at bounding box center [441, 210] width 27 height 12
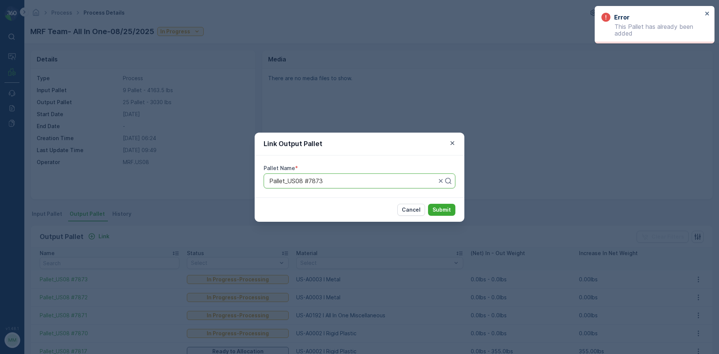
click at [406, 108] on div "Link Output Pallet Pallet Name * Pallet_US08 #7873 Cancel Submit" at bounding box center [359, 177] width 719 height 354
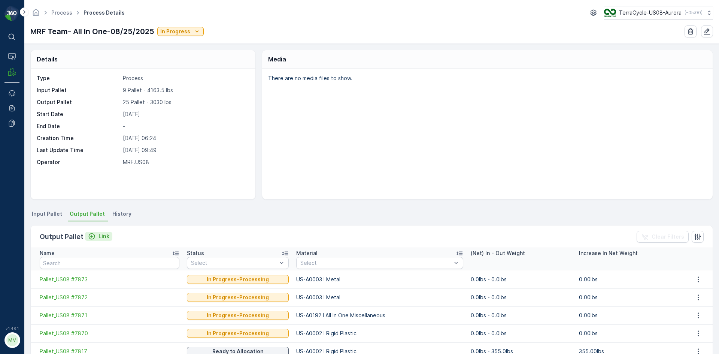
click at [105, 240] on p "Link" at bounding box center [104, 236] width 11 height 7
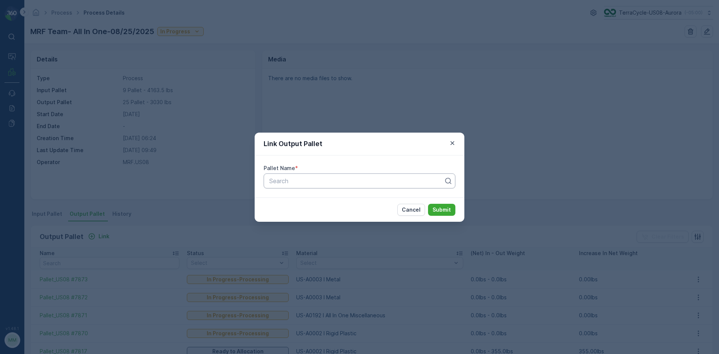
click at [300, 183] on div at bounding box center [357, 181] width 176 height 7
type input "7874"
click at [428, 204] on button "Submit" at bounding box center [441, 210] width 27 height 12
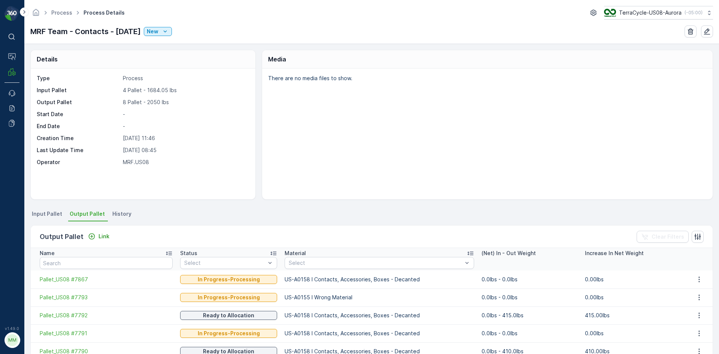
scroll to position [37, 0]
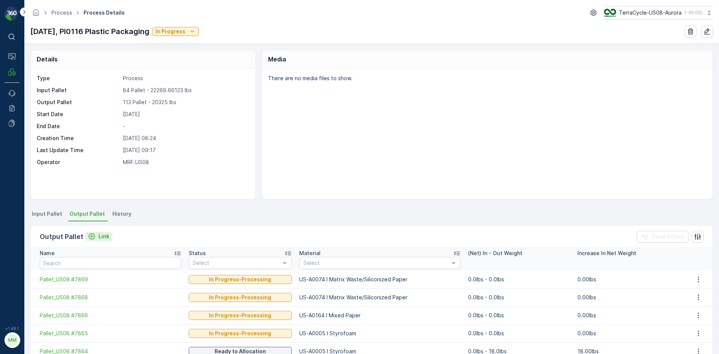
click at [96, 236] on div "Link" at bounding box center [98, 236] width 21 height 7
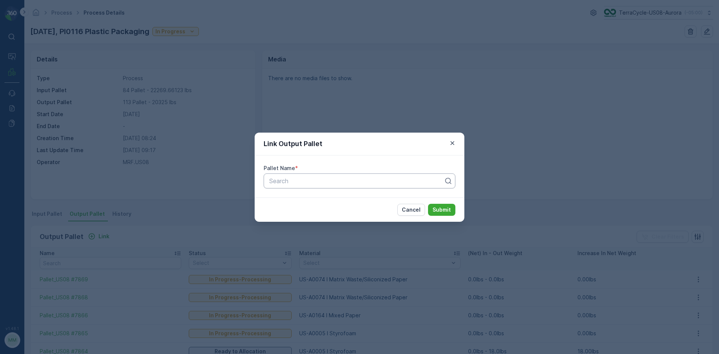
click at [278, 183] on div at bounding box center [357, 181] width 176 height 7
type input "7830"
click at [428, 204] on button "Submit" at bounding box center [441, 210] width 27 height 12
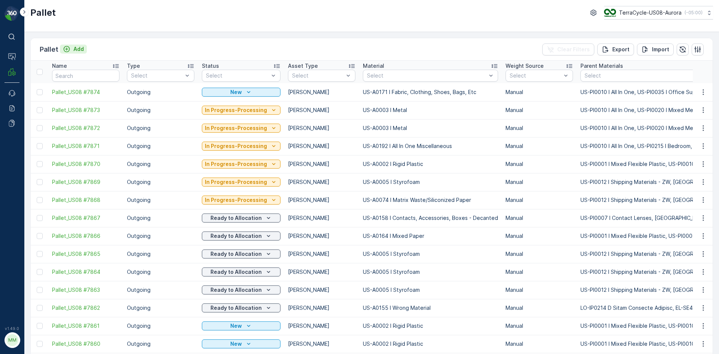
click at [77, 45] on p "Add" at bounding box center [78, 48] width 10 height 7
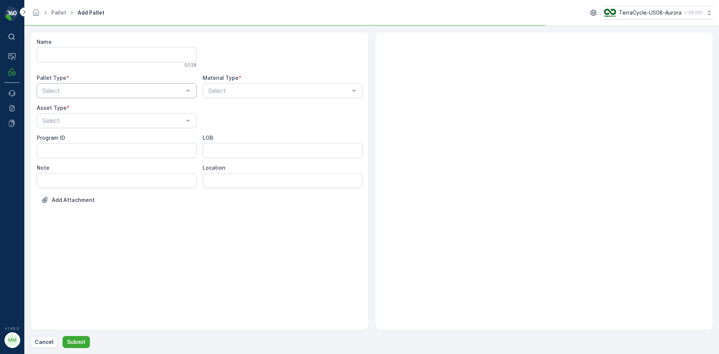
click at [143, 91] on div at bounding box center [113, 90] width 143 height 7
click at [126, 123] on div "Outgoing" at bounding box center [116, 121] width 151 height 7
click at [126, 123] on div at bounding box center [113, 120] width 143 height 7
click at [113, 137] on div "[PERSON_NAME]" at bounding box center [116, 139] width 151 height 7
click at [241, 96] on div "Select" at bounding box center [283, 90] width 160 height 15
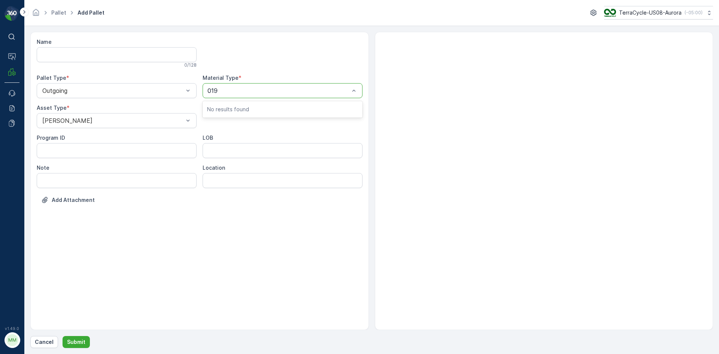
type input "0192"
click at [63, 336] on button "Submit" at bounding box center [76, 342] width 27 height 12
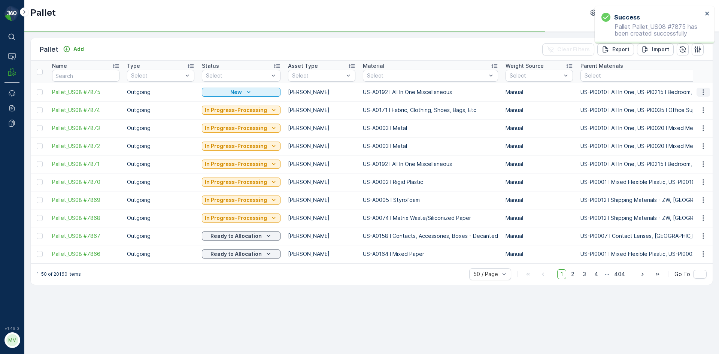
click at [706, 90] on icon "button" at bounding box center [703, 91] width 7 height 7
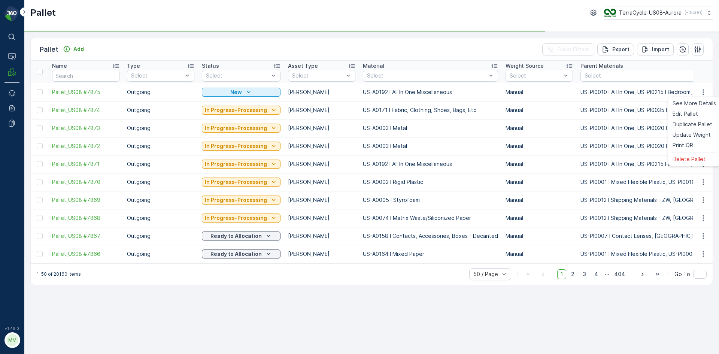
click at [695, 143] on td at bounding box center [703, 146] width 20 height 18
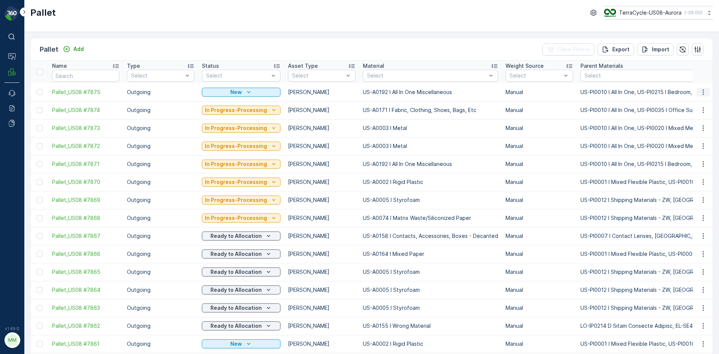
click at [705, 93] on icon "button" at bounding box center [703, 91] width 7 height 7
click at [688, 149] on div "Print QR" at bounding box center [694, 145] width 49 height 10
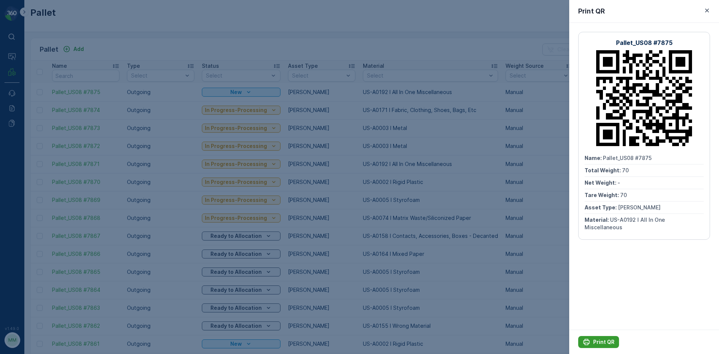
click at [595, 342] on p "Print QR" at bounding box center [603, 341] width 21 height 7
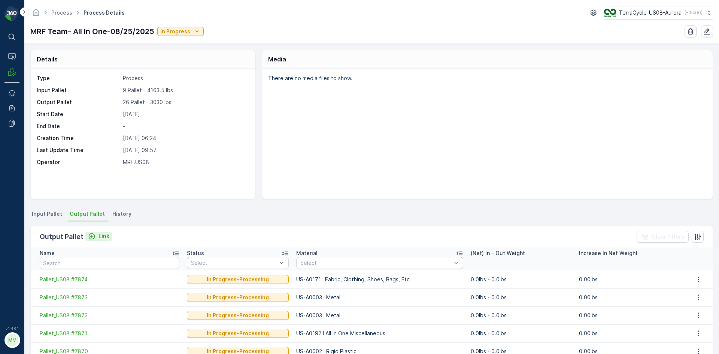
click at [95, 234] on div "Link" at bounding box center [98, 236] width 21 height 7
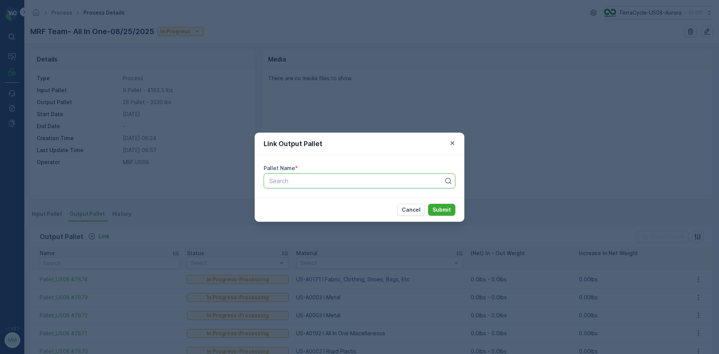
click at [298, 180] on div at bounding box center [357, 181] width 176 height 7
type input "7875"
click at [428, 204] on button "Submit" at bounding box center [441, 210] width 27 height 12
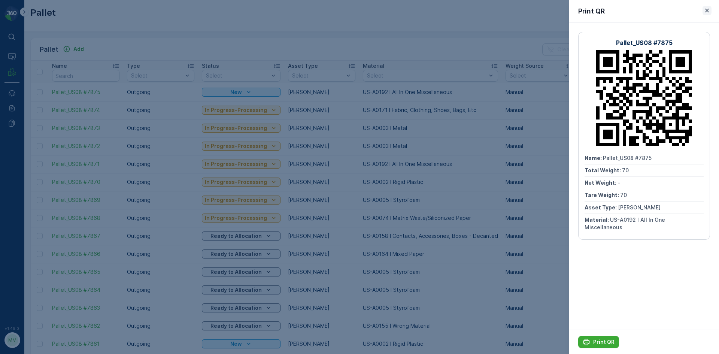
click at [706, 12] on icon "button" at bounding box center [708, 11] width 4 height 4
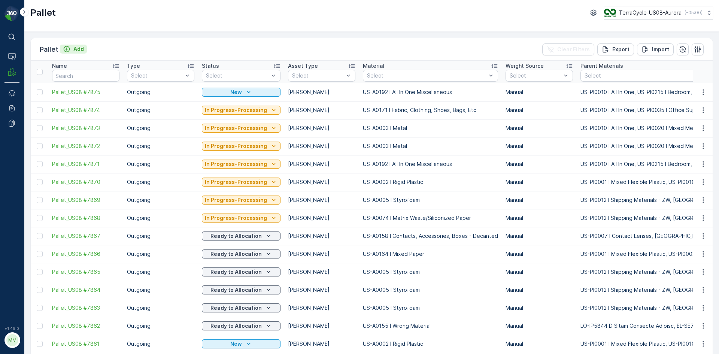
click at [79, 52] on p "Add" at bounding box center [78, 48] width 10 height 7
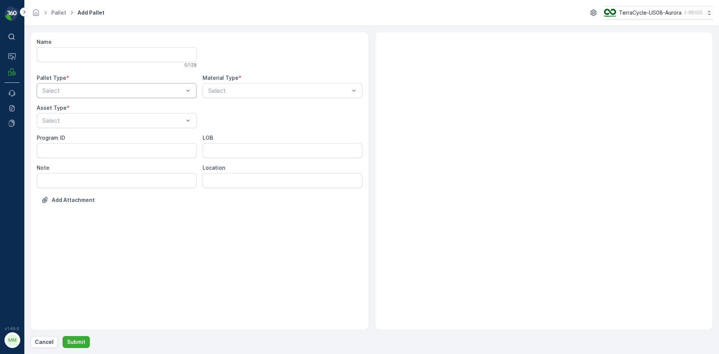
click at [129, 93] on div at bounding box center [113, 90] width 143 height 7
click at [99, 122] on div "Outgoing" at bounding box center [116, 121] width 151 height 7
click at [103, 118] on div at bounding box center [113, 120] width 143 height 7
click at [92, 142] on div "Gaylord" at bounding box center [116, 139] width 151 height 7
click at [322, 92] on div at bounding box center [279, 90] width 143 height 7
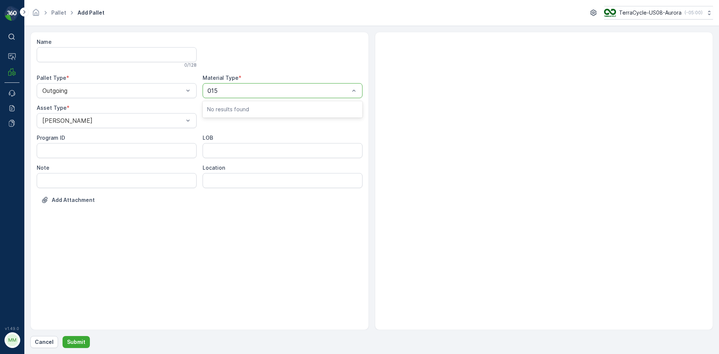
type input "0158"
click at [276, 110] on span "US-A0158 I Contacts, Accessories, Boxes - Decanted" at bounding box center [282, 112] width 151 height 13
click at [79, 342] on p "Submit" at bounding box center [76, 341] width 18 height 7
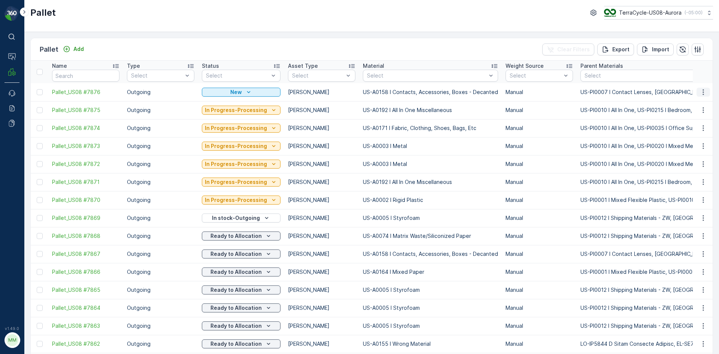
click at [704, 91] on icon "button" at bounding box center [703, 91] width 7 height 7
click at [682, 145] on span "Print QR" at bounding box center [683, 145] width 21 height 7
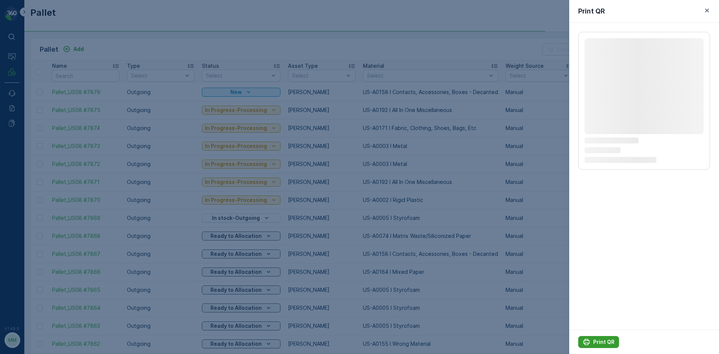
click at [598, 339] on p "Print QR" at bounding box center [603, 341] width 21 height 7
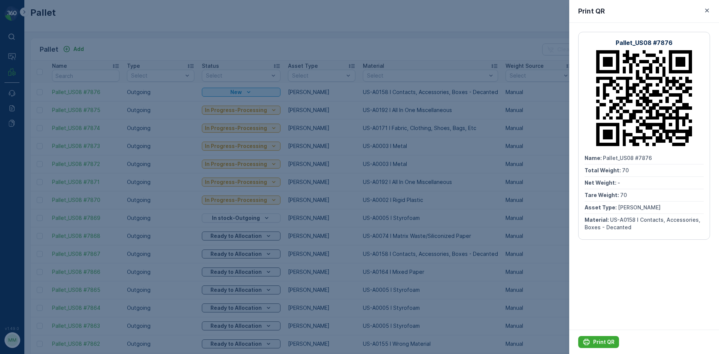
click at [528, 296] on div at bounding box center [359, 177] width 719 height 354
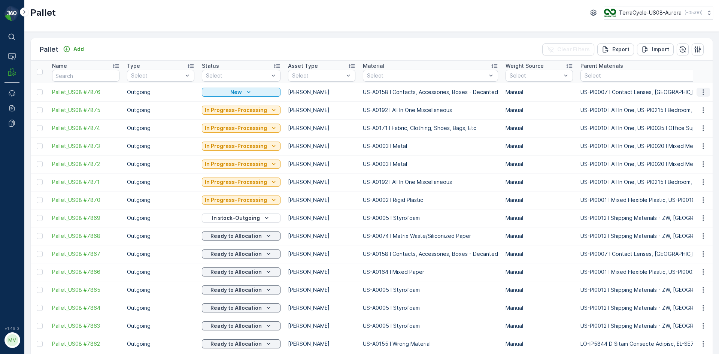
click at [704, 96] on button "button" at bounding box center [703, 92] width 13 height 9
click at [688, 144] on span "Print QR" at bounding box center [683, 145] width 21 height 7
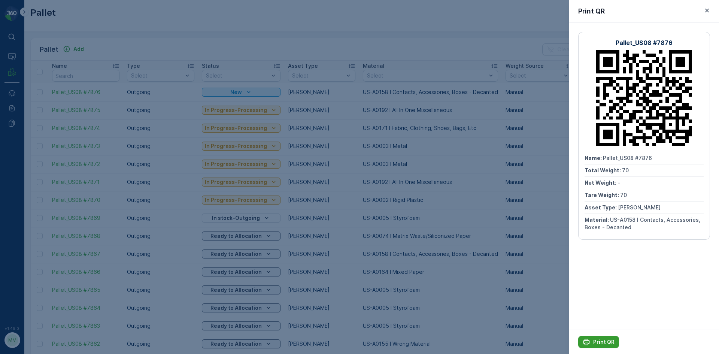
click at [609, 341] on p "Print QR" at bounding box center [603, 341] width 21 height 7
click at [593, 342] on div "Print QR" at bounding box center [599, 341] width 32 height 7
click at [705, 6] on button "button" at bounding box center [707, 10] width 9 height 9
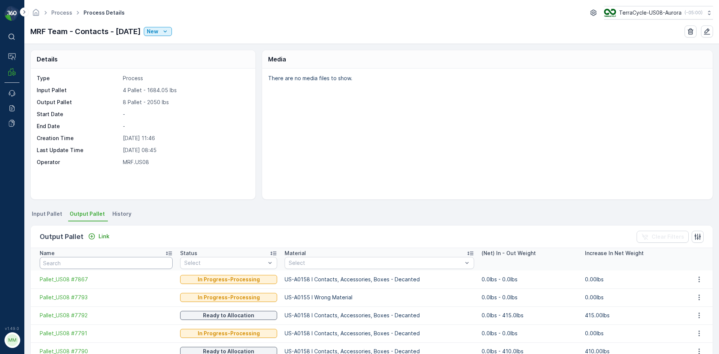
scroll to position [37, 0]
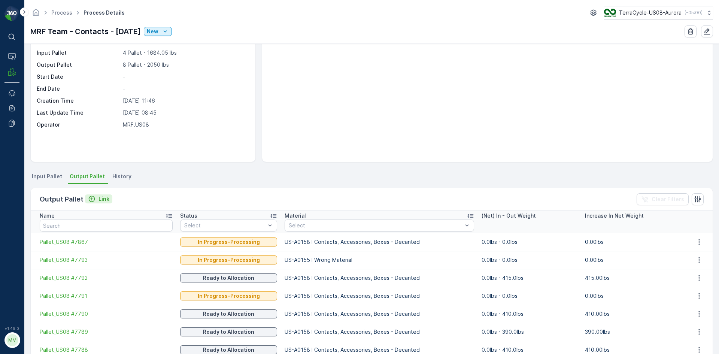
click at [99, 200] on p "Link" at bounding box center [104, 198] width 11 height 7
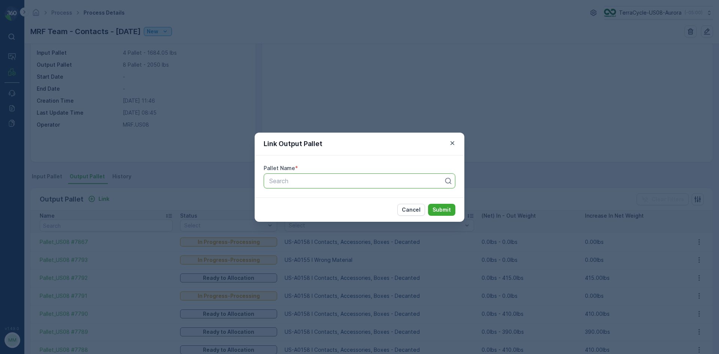
click at [354, 187] on div "Search" at bounding box center [360, 180] width 192 height 15
type input "7876"
click at [356, 201] on div "Pallet_US08 #7876" at bounding box center [359, 199] width 183 height 7
click at [448, 207] on p "Submit" at bounding box center [442, 209] width 18 height 7
